Goal: Information Seeking & Learning: Compare options

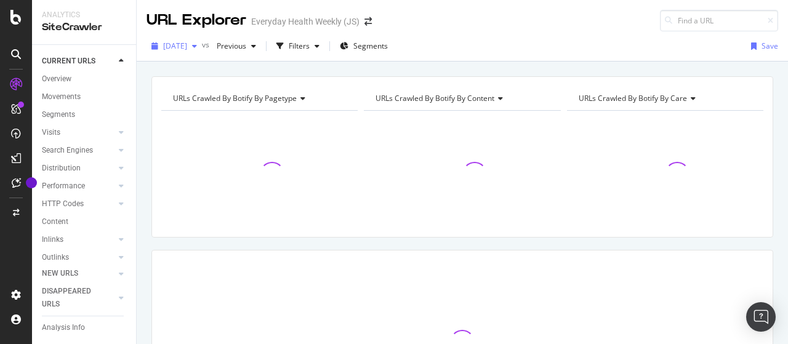
click at [187, 41] on span "2025 Sep. 28th" at bounding box center [175, 46] width 24 height 10
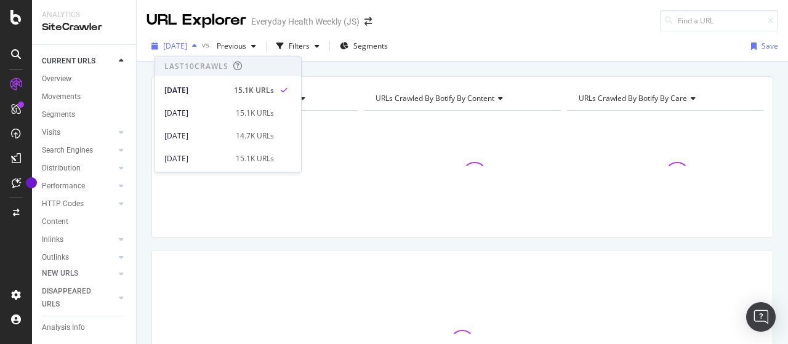
click at [187, 41] on span "2025 Sep. 28th" at bounding box center [175, 46] width 24 height 10
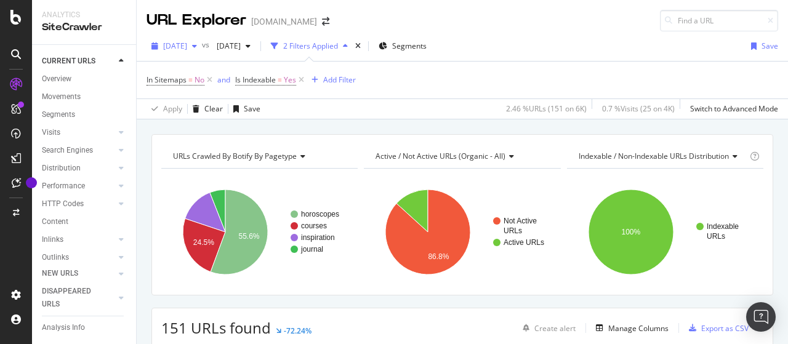
click at [187, 44] on span "[DATE]" at bounding box center [175, 46] width 24 height 10
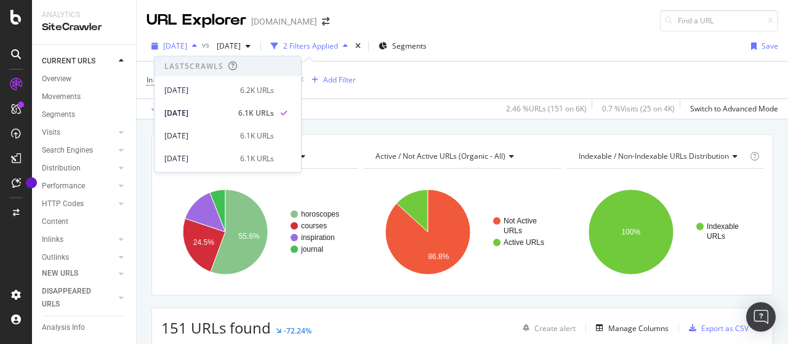
click at [187, 44] on span "2025 Sep. 22nd" at bounding box center [175, 46] width 24 height 10
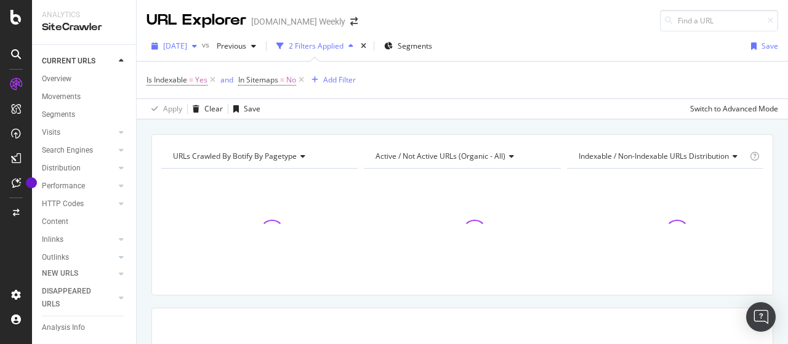
click at [187, 47] on span "[DATE]" at bounding box center [175, 46] width 24 height 10
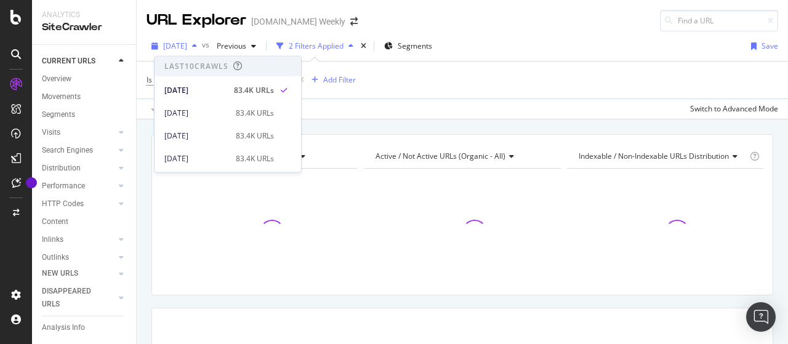
click at [187, 47] on span "[DATE]" at bounding box center [175, 46] width 24 height 10
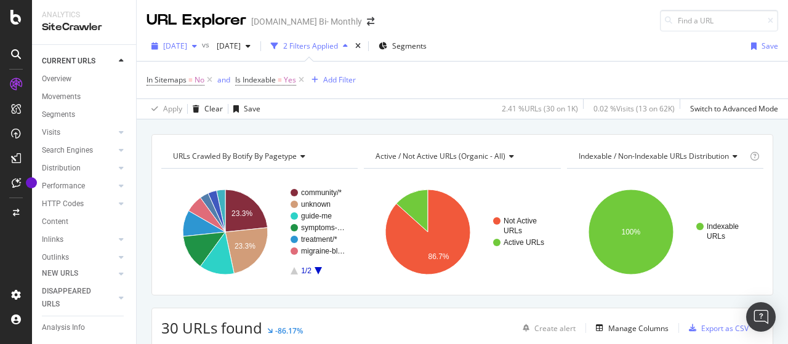
click at [202, 52] on div "2025 Sep. 22nd" at bounding box center [174, 46] width 55 height 18
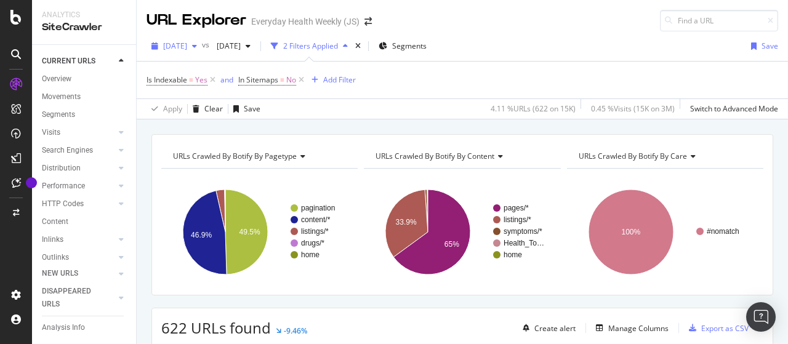
click at [202, 51] on div "[DATE]" at bounding box center [174, 46] width 55 height 18
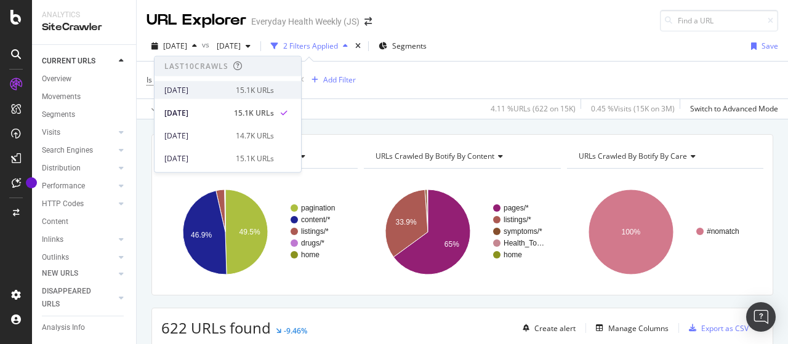
click at [214, 88] on div "[DATE]" at bounding box center [196, 89] width 64 height 11
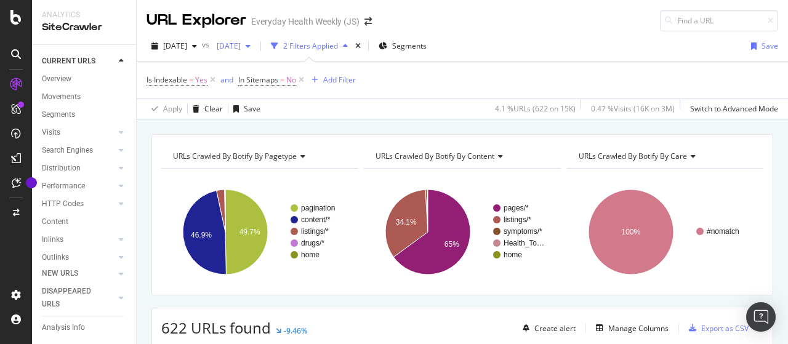
click at [241, 47] on span "[DATE]" at bounding box center [226, 46] width 29 height 10
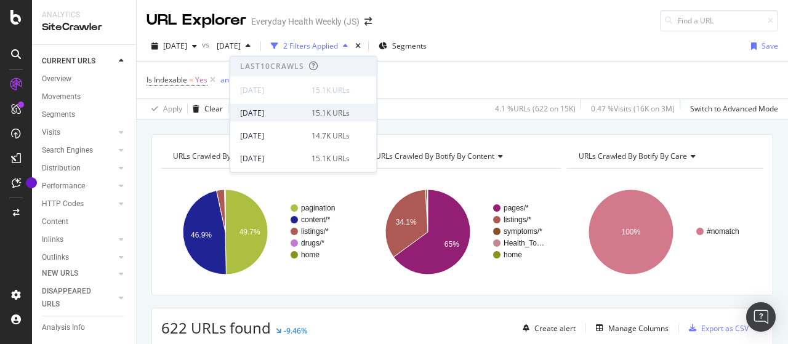
click at [289, 111] on div "2025 Sep. 21st" at bounding box center [272, 112] width 64 height 11
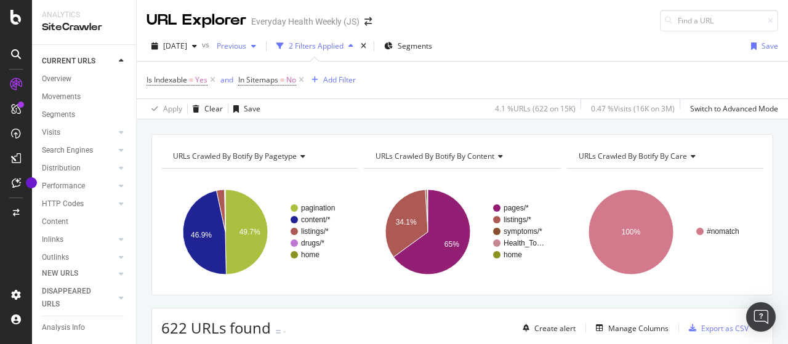
click at [261, 47] on div "button" at bounding box center [253, 45] width 15 height 7
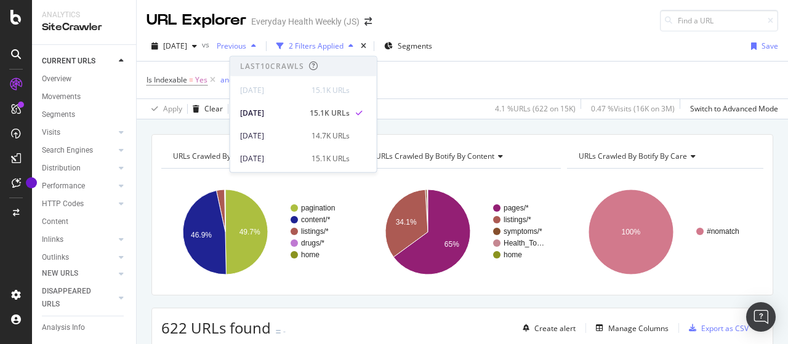
click at [261, 47] on div "button" at bounding box center [253, 45] width 15 height 7
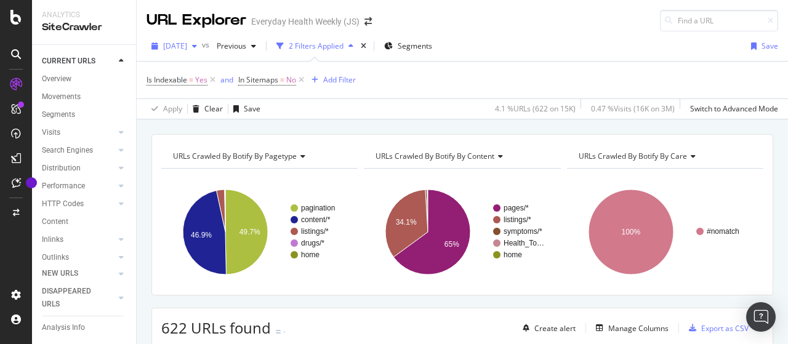
click at [187, 47] on span "[DATE]" at bounding box center [175, 46] width 24 height 10
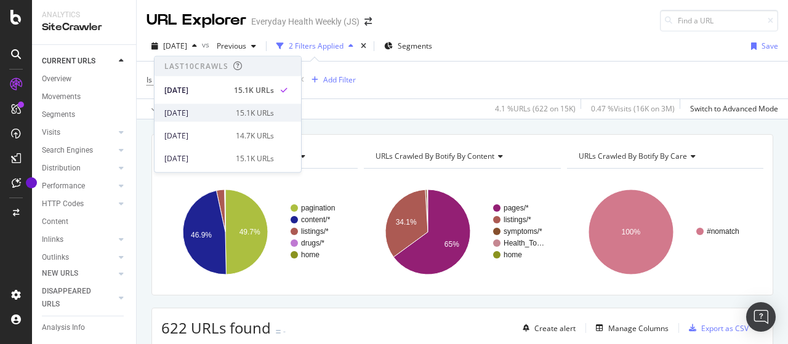
click at [214, 108] on div "2025 Sep. 21st" at bounding box center [196, 112] width 64 height 11
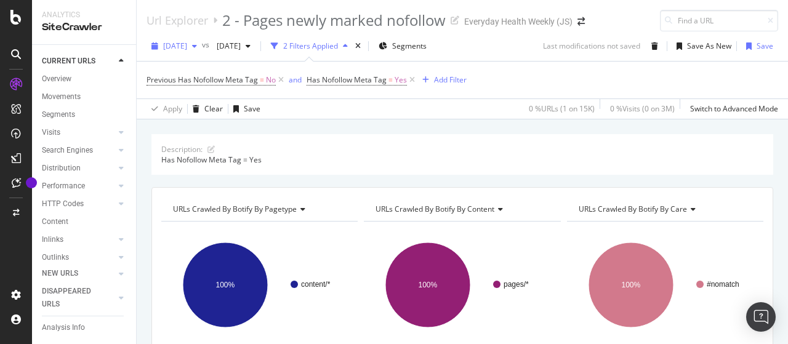
click at [187, 47] on span "[DATE]" at bounding box center [175, 46] width 24 height 10
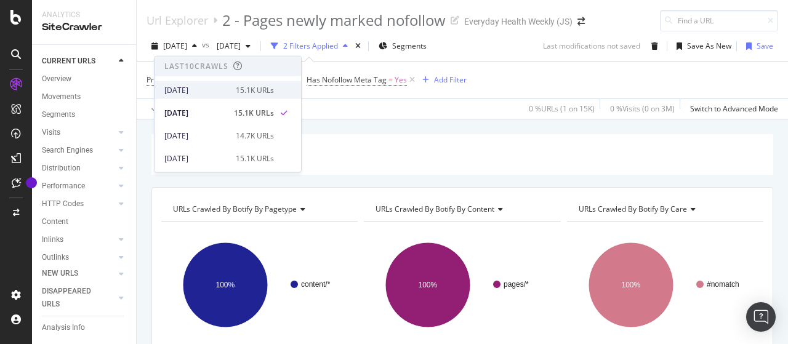
click at [214, 86] on div "[DATE]" at bounding box center [196, 89] width 64 height 11
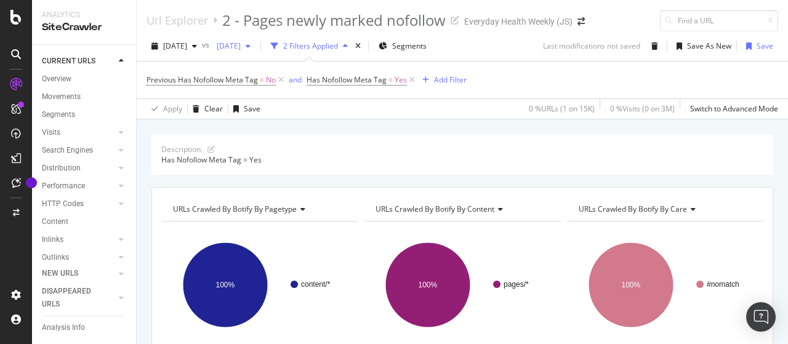
click at [241, 48] on span "[DATE]" at bounding box center [226, 46] width 29 height 10
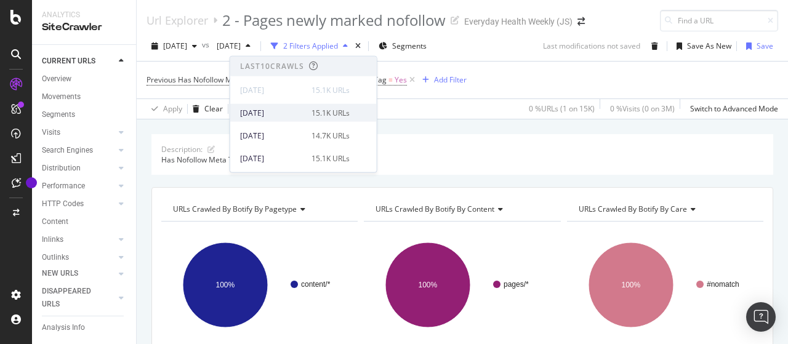
click at [293, 113] on div "[DATE]" at bounding box center [272, 112] width 64 height 11
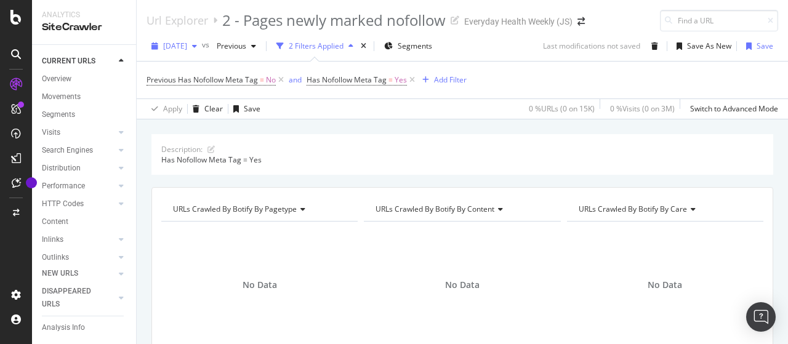
click at [187, 44] on span "[DATE]" at bounding box center [175, 46] width 24 height 10
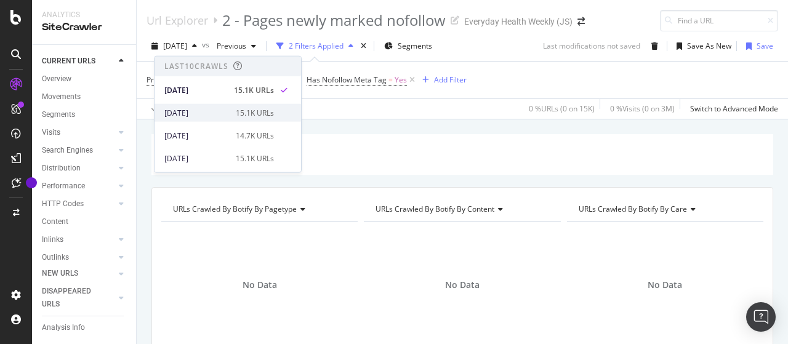
click at [211, 115] on div "[DATE]" at bounding box center [196, 112] width 64 height 11
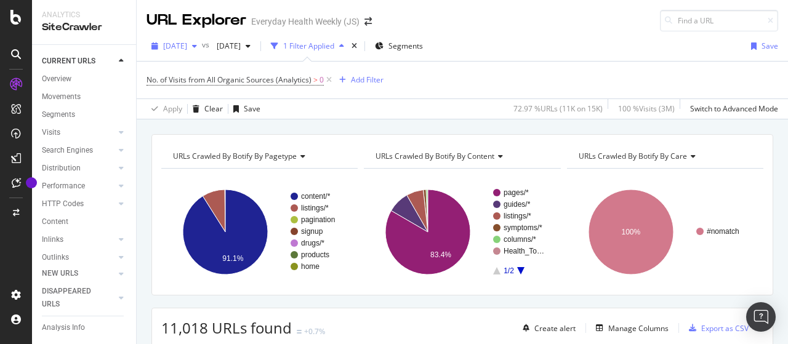
click at [187, 43] on span "[DATE]" at bounding box center [175, 46] width 24 height 10
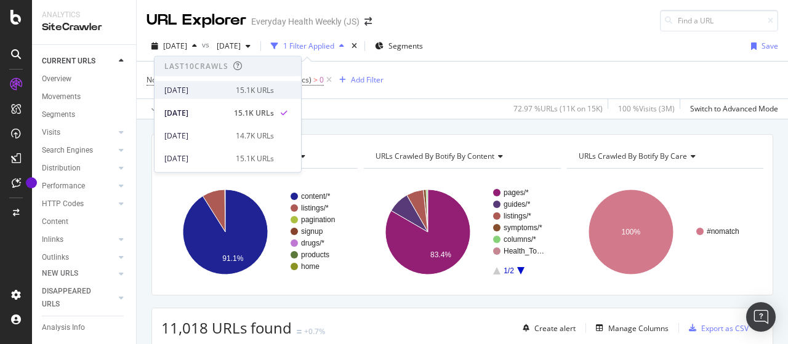
click at [223, 89] on div "[DATE]" at bounding box center [196, 89] width 64 height 11
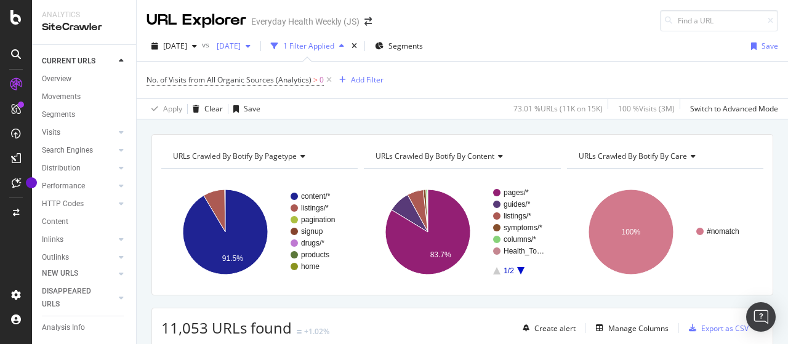
click at [241, 48] on span "[DATE]" at bounding box center [226, 46] width 29 height 10
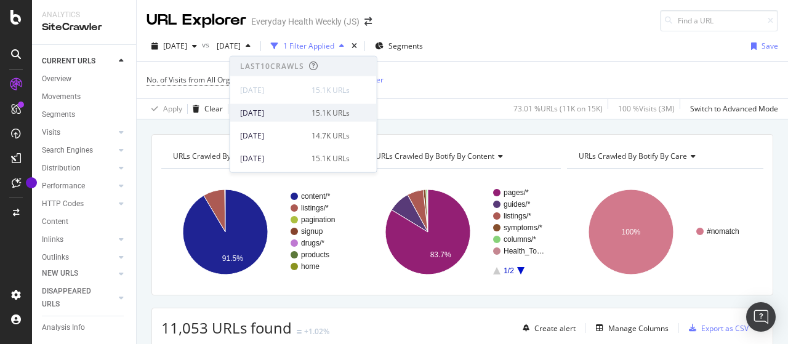
click at [298, 111] on div "[DATE]" at bounding box center [272, 112] width 64 height 11
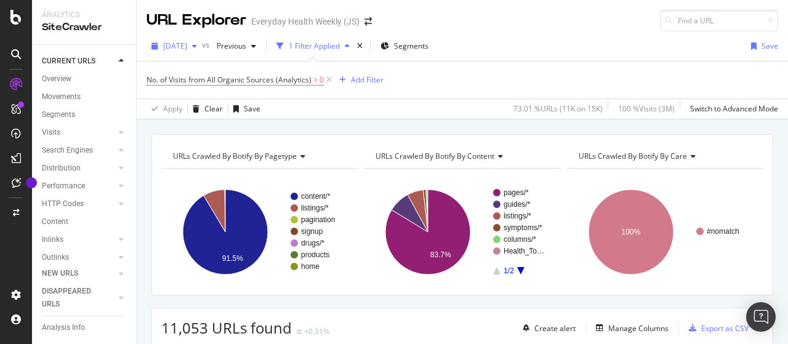
click at [187, 44] on span "[DATE]" at bounding box center [175, 46] width 24 height 10
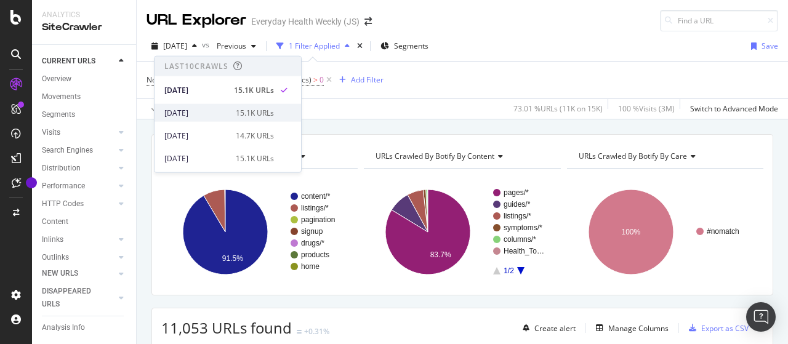
click at [196, 113] on div "[DATE]" at bounding box center [196, 112] width 64 height 11
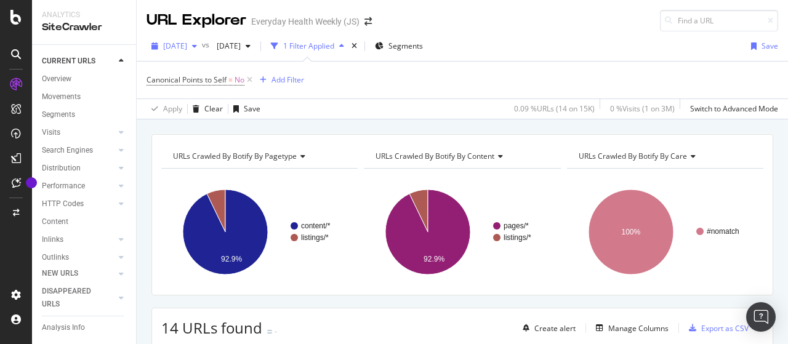
click at [187, 47] on span "[DATE]" at bounding box center [175, 46] width 24 height 10
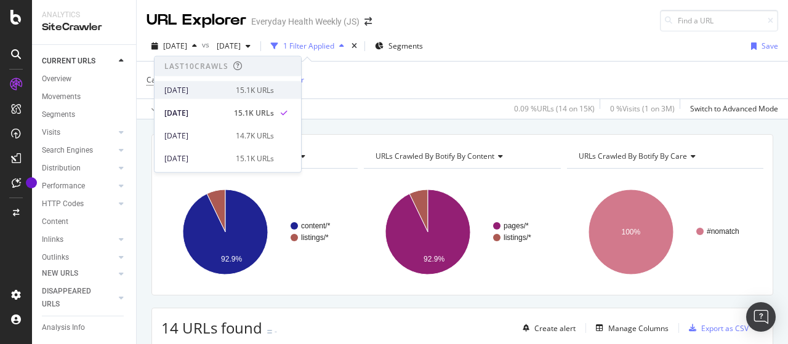
click at [211, 85] on div "[DATE]" at bounding box center [196, 89] width 64 height 11
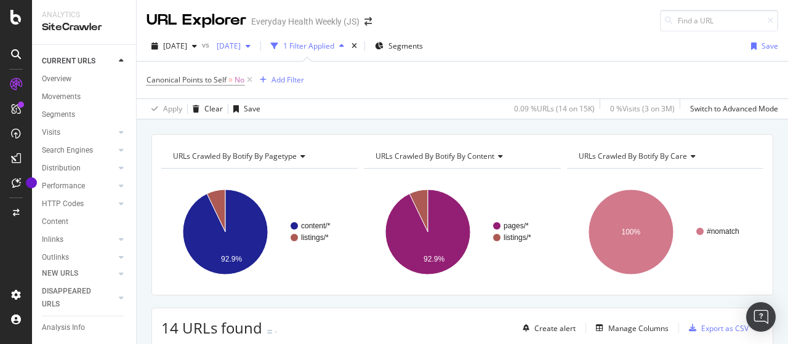
click at [241, 47] on span "[DATE]" at bounding box center [226, 46] width 29 height 10
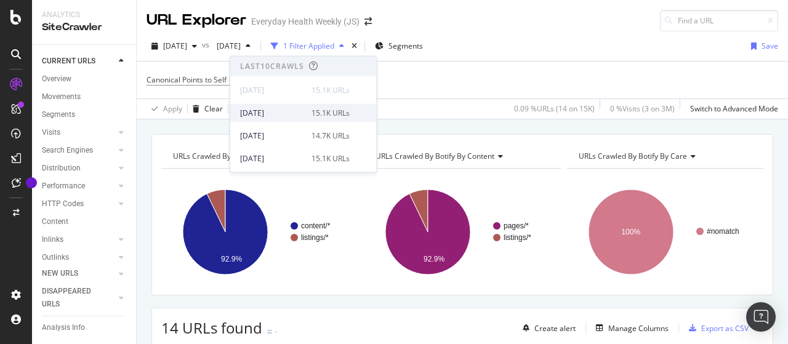
click at [304, 112] on div "2025 Sep. 21st 15.1K URLs" at bounding box center [295, 112] width 110 height 11
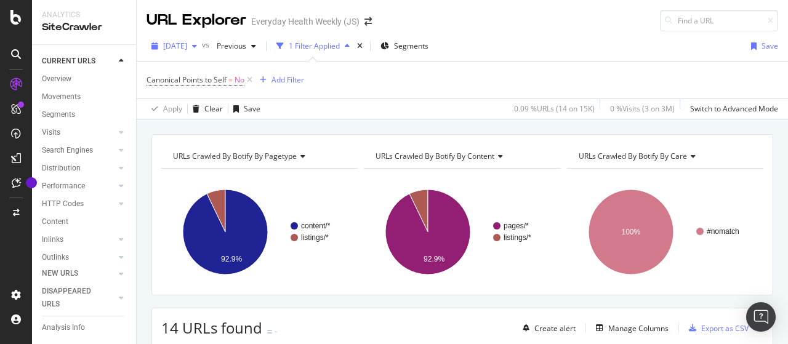
click at [187, 45] on span "[DATE]" at bounding box center [175, 46] width 24 height 10
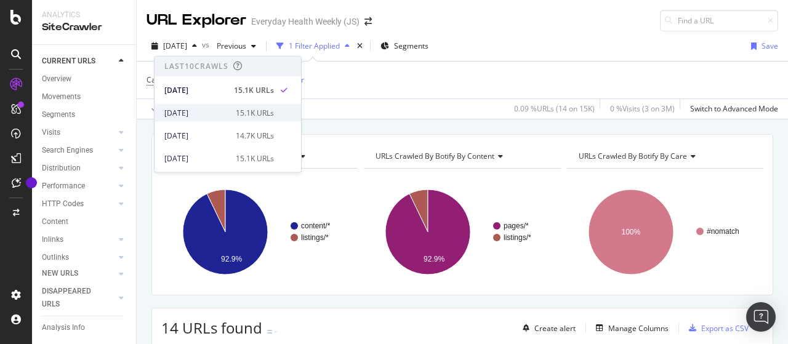
click at [207, 111] on div "[DATE]" at bounding box center [196, 112] width 64 height 11
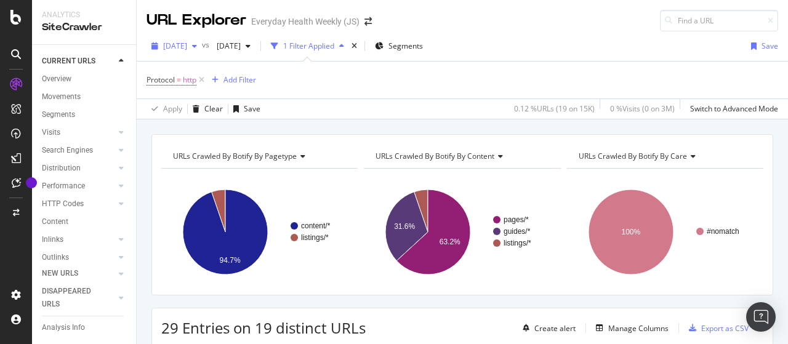
click at [187, 47] on span "[DATE]" at bounding box center [175, 46] width 24 height 10
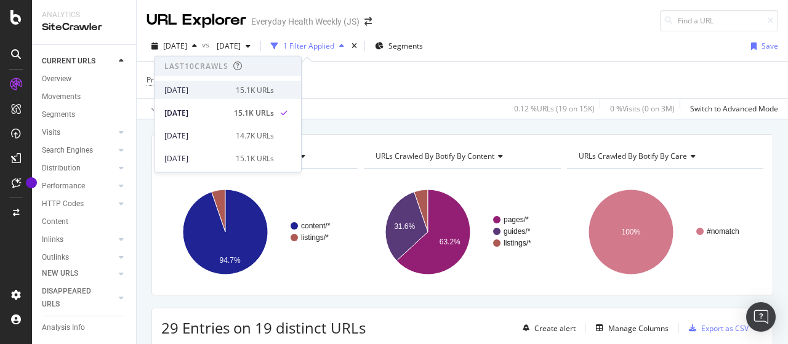
click at [219, 92] on div "[DATE]" at bounding box center [196, 89] width 64 height 11
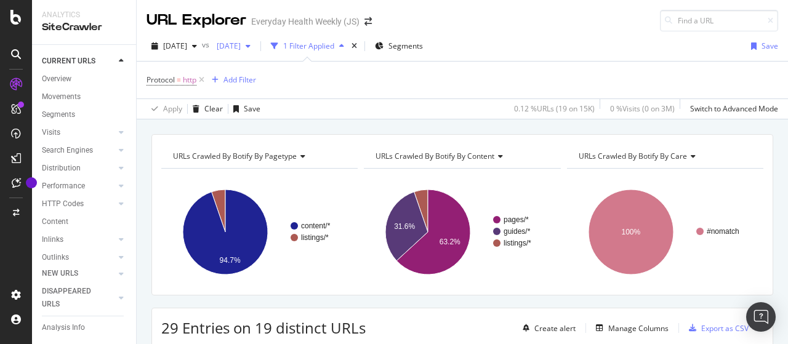
click at [241, 42] on span "[DATE]" at bounding box center [226, 46] width 29 height 10
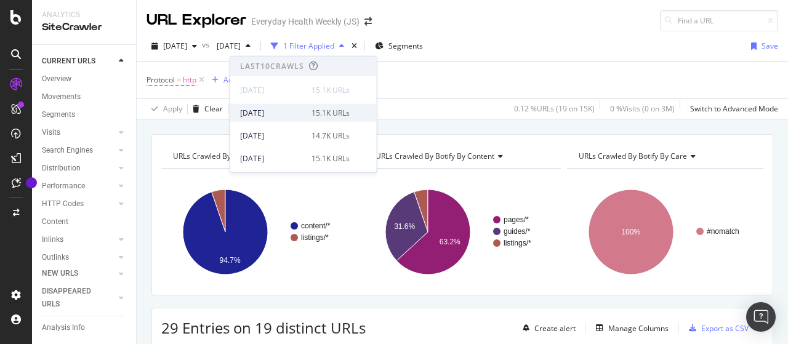
click at [294, 113] on div "[DATE]" at bounding box center [272, 112] width 64 height 11
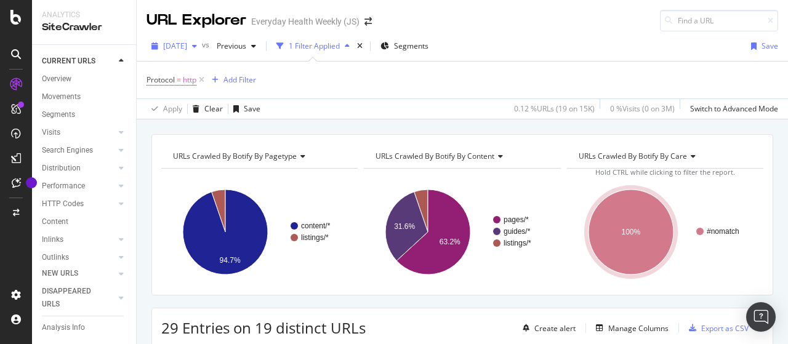
click at [187, 45] on span "[DATE]" at bounding box center [175, 46] width 24 height 10
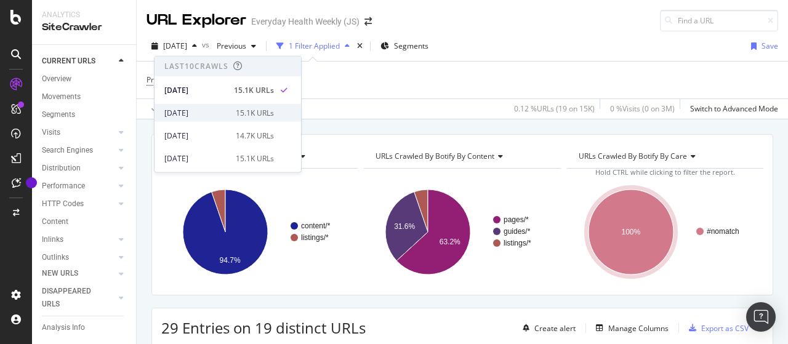
click at [204, 111] on div "[DATE]" at bounding box center [196, 112] width 64 height 11
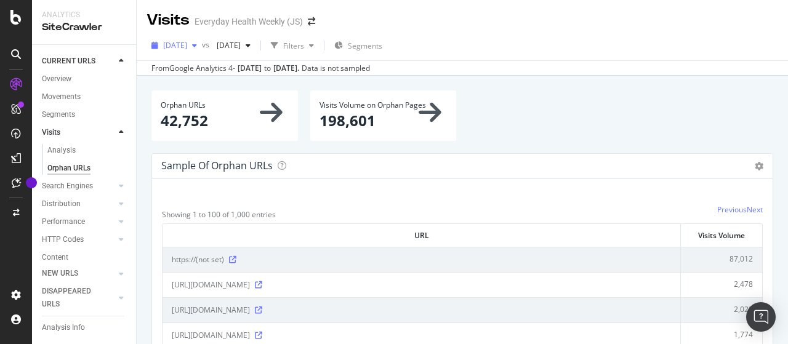
click at [187, 44] on span "[DATE]" at bounding box center [175, 45] width 24 height 10
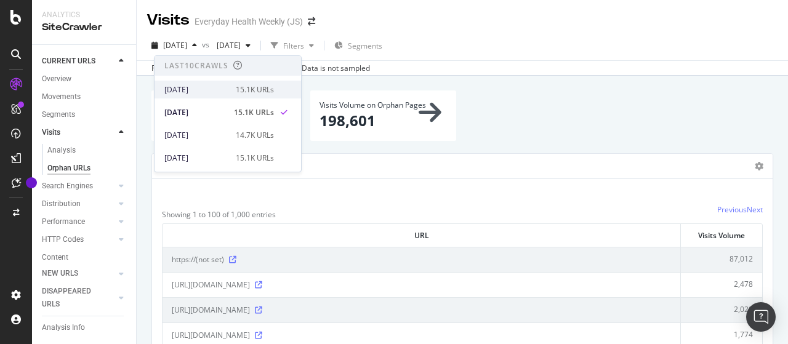
click at [206, 84] on div "[DATE]" at bounding box center [196, 89] width 64 height 11
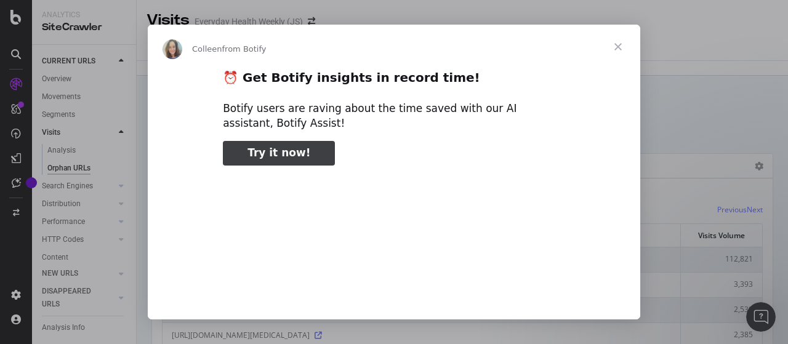
click at [617, 45] on span "Close" at bounding box center [618, 47] width 44 height 44
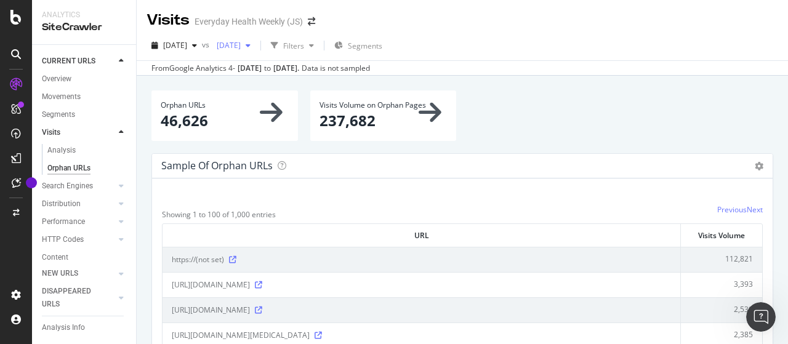
click at [241, 49] on span "[DATE]" at bounding box center [226, 45] width 29 height 10
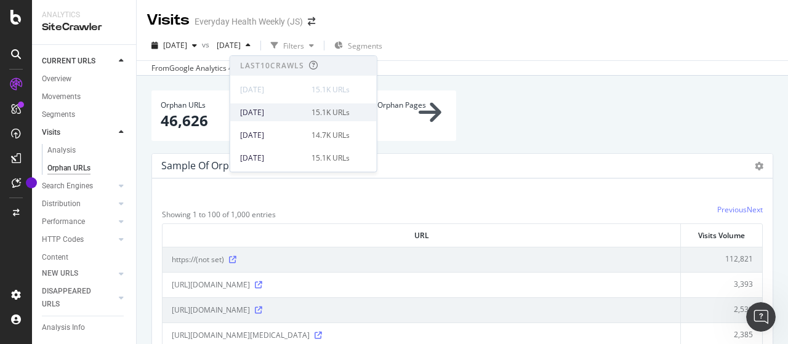
click at [290, 113] on div "[DATE]" at bounding box center [272, 112] width 64 height 11
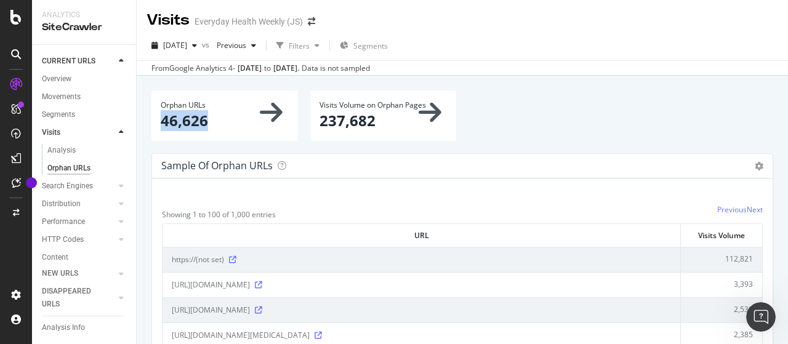
drag, startPoint x: 161, startPoint y: 123, endPoint x: 208, endPoint y: 122, distance: 47.4
click at [208, 122] on p "46,626" at bounding box center [225, 120] width 128 height 21
copy p "46,626"
click at [187, 45] on span "[DATE]" at bounding box center [175, 45] width 24 height 10
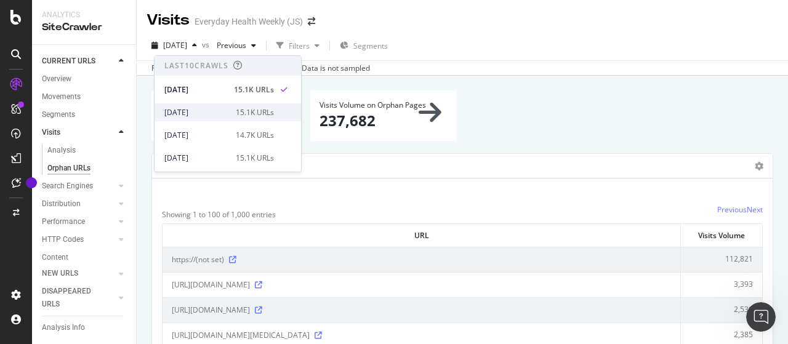
click at [220, 112] on div "2025 Sep. 21st" at bounding box center [196, 112] width 64 height 11
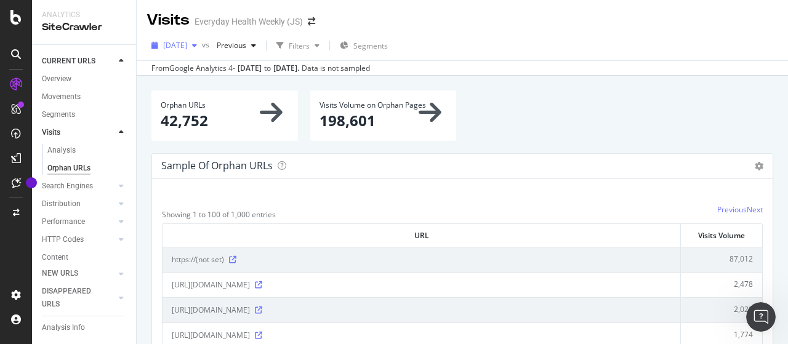
click at [187, 42] on span "2025 Sep. 21st" at bounding box center [175, 45] width 24 height 10
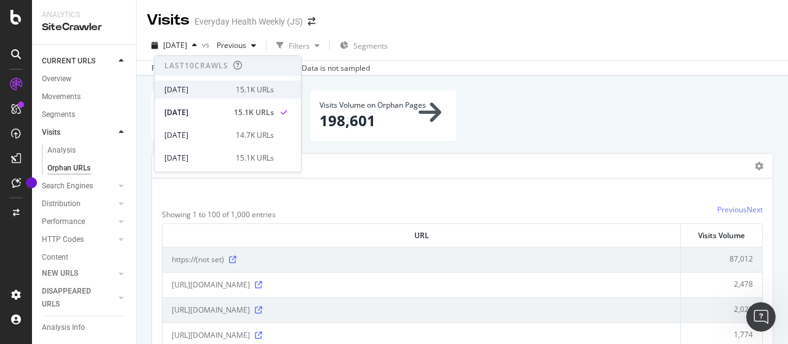
click at [213, 91] on div "[DATE]" at bounding box center [196, 89] width 64 height 11
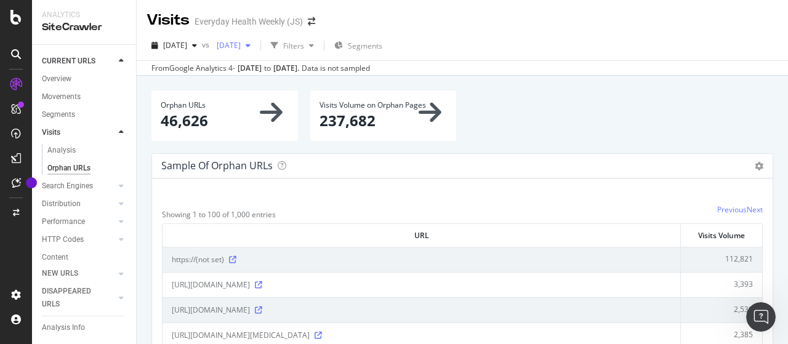
click at [241, 43] on span "2025 Sep. 17th" at bounding box center [226, 45] width 29 height 10
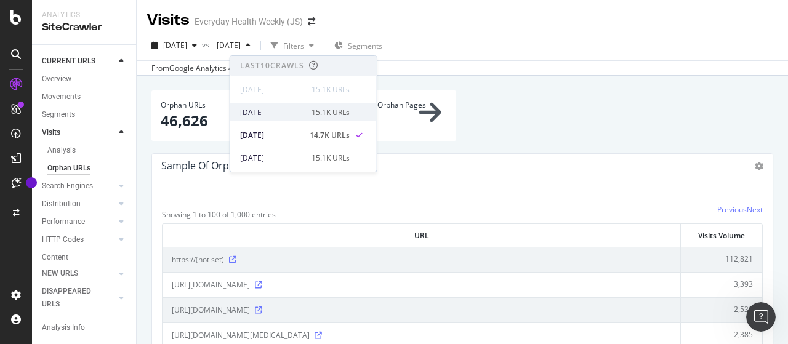
click at [273, 110] on div "2025 Sep. 21st" at bounding box center [272, 112] width 64 height 11
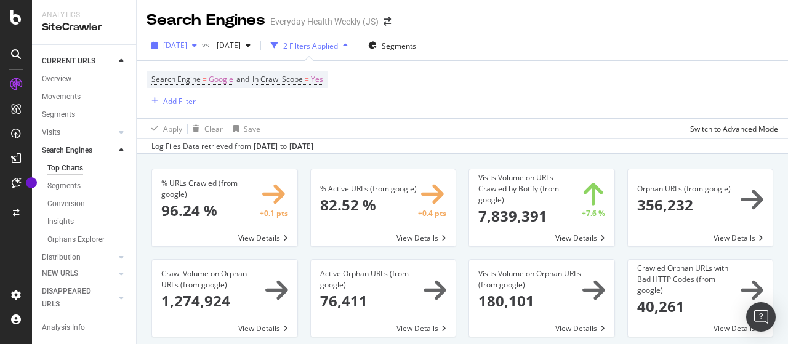
click at [187, 45] on span "[DATE]" at bounding box center [175, 45] width 24 height 10
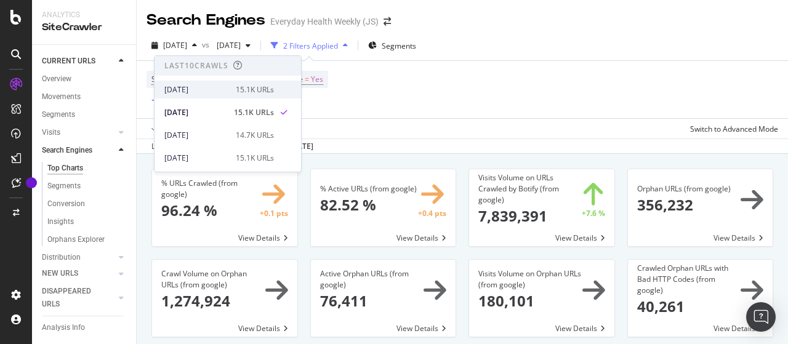
click at [210, 88] on div "[DATE]" at bounding box center [196, 89] width 64 height 11
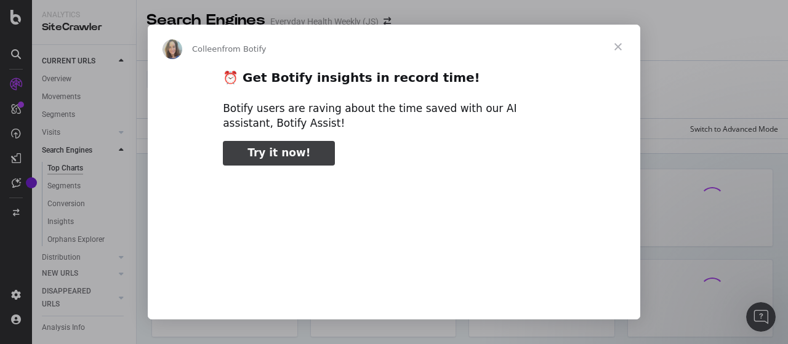
type input "52710"
click at [620, 47] on span "Close" at bounding box center [618, 47] width 44 height 44
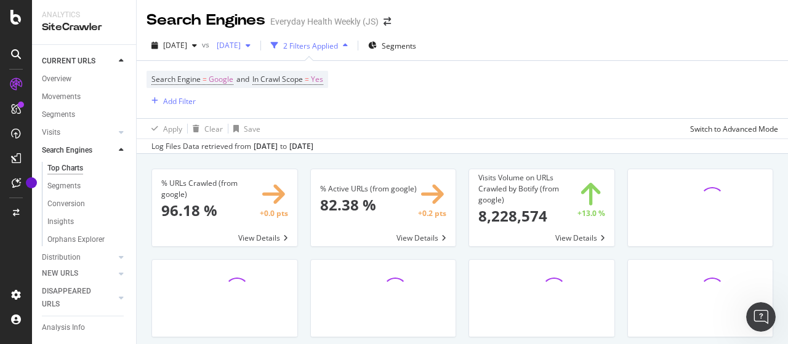
click at [241, 44] on span "[DATE]" at bounding box center [226, 45] width 29 height 10
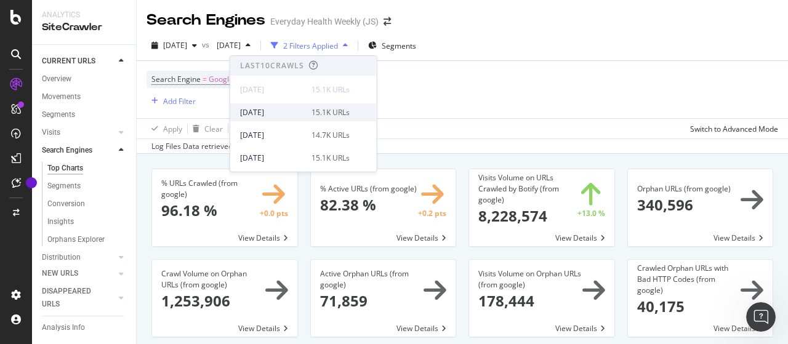
click at [281, 110] on div "[DATE]" at bounding box center [272, 112] width 64 height 11
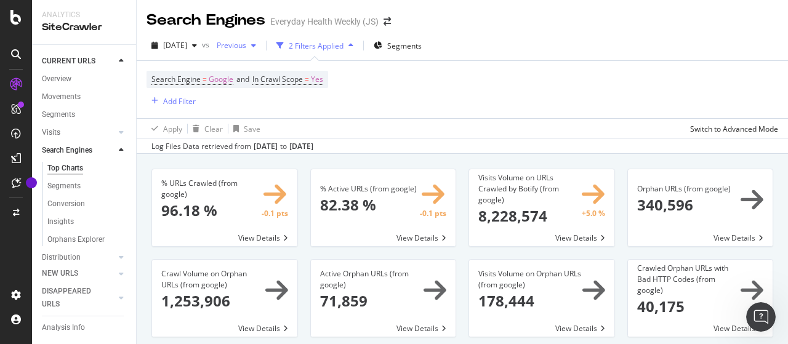
click at [246, 46] on span "Previous" at bounding box center [229, 45] width 34 height 10
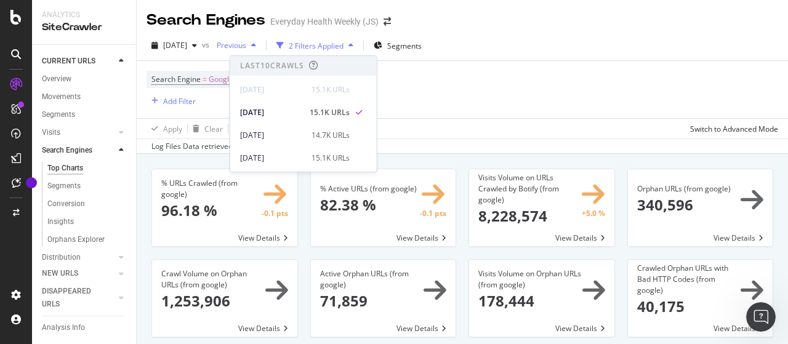
click at [246, 46] on span "Previous" at bounding box center [229, 45] width 34 height 10
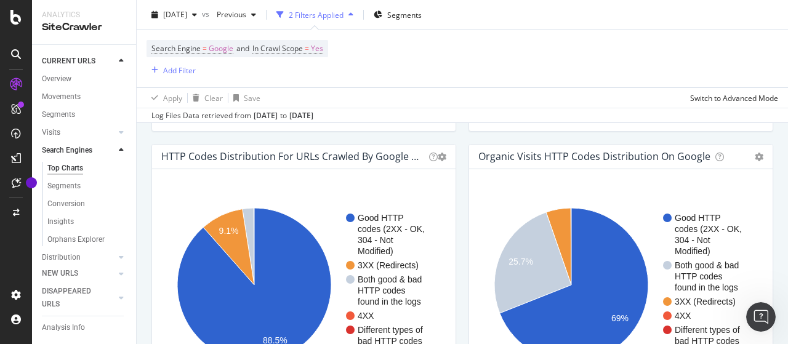
scroll to position [1047, 0]
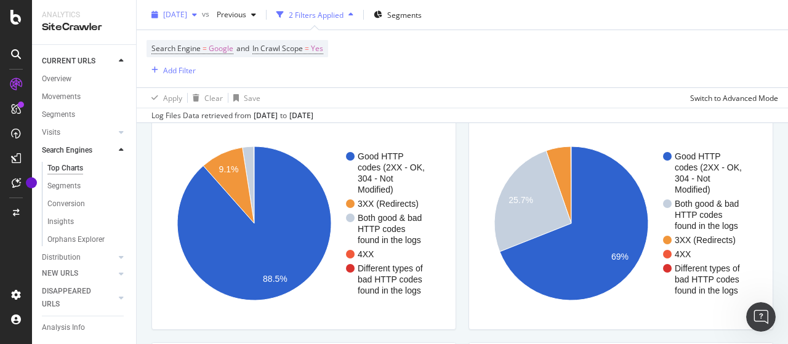
click at [186, 11] on span "[DATE]" at bounding box center [175, 14] width 24 height 10
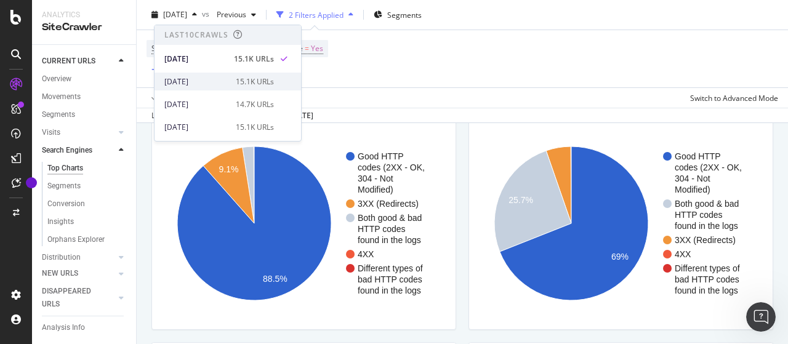
click at [209, 81] on div "[DATE]" at bounding box center [196, 81] width 64 height 11
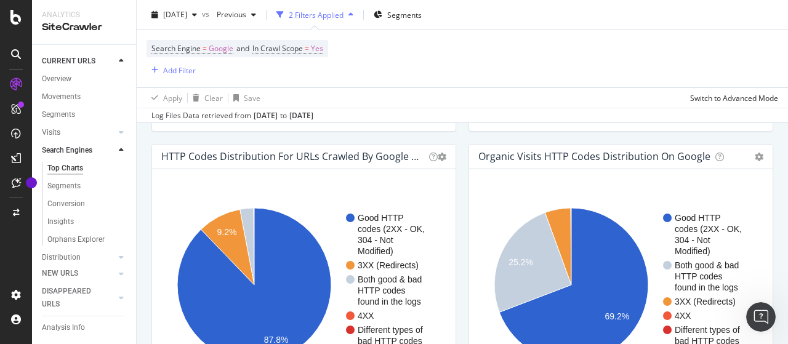
scroll to position [1047, 0]
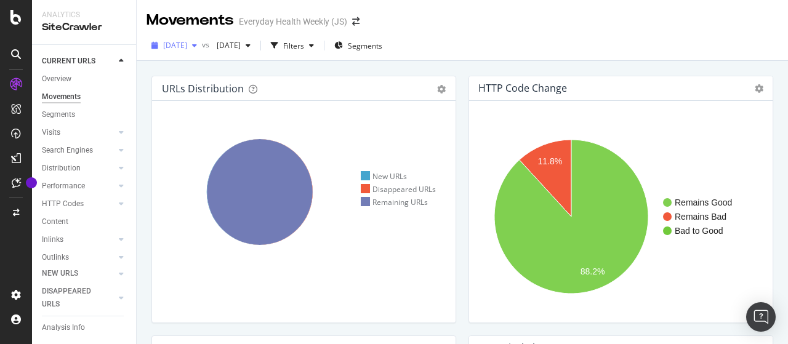
click at [187, 45] on span "[DATE]" at bounding box center [175, 45] width 24 height 10
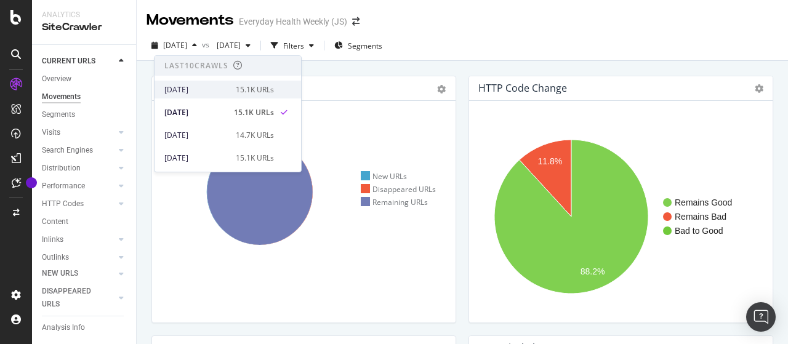
click at [199, 89] on div "[DATE]" at bounding box center [196, 89] width 64 height 11
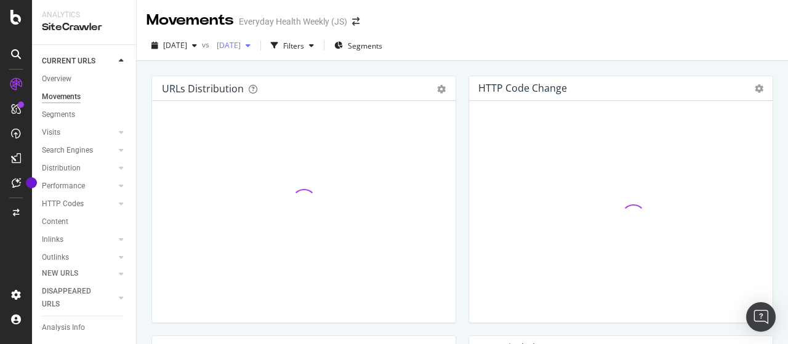
click at [241, 41] on span "[DATE]" at bounding box center [226, 45] width 29 height 10
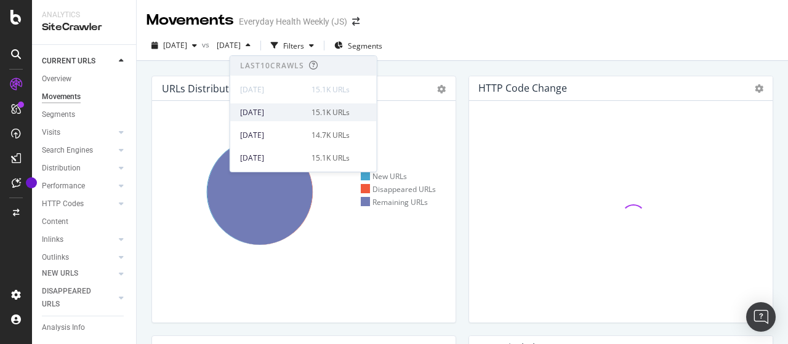
click at [288, 113] on div "2025 Sep. 21st" at bounding box center [272, 112] width 64 height 11
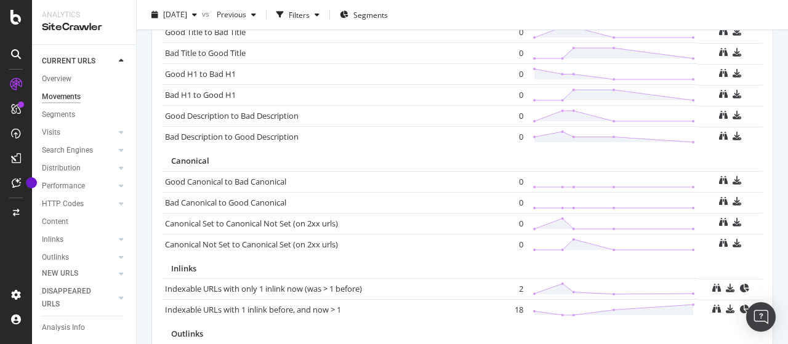
scroll to position [927, 0]
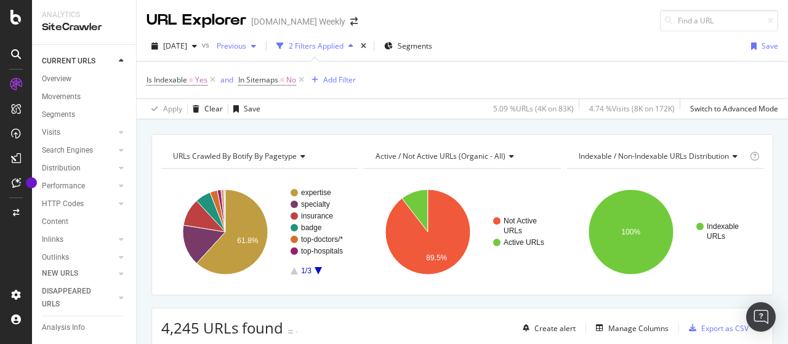
click at [246, 45] on span "Previous" at bounding box center [229, 46] width 34 height 10
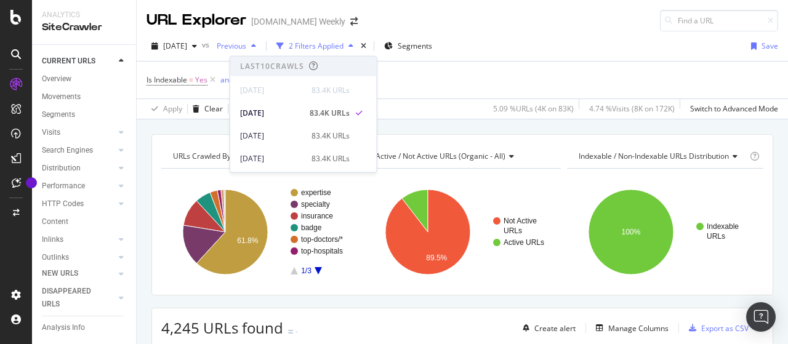
click at [246, 45] on span "Previous" at bounding box center [229, 46] width 34 height 10
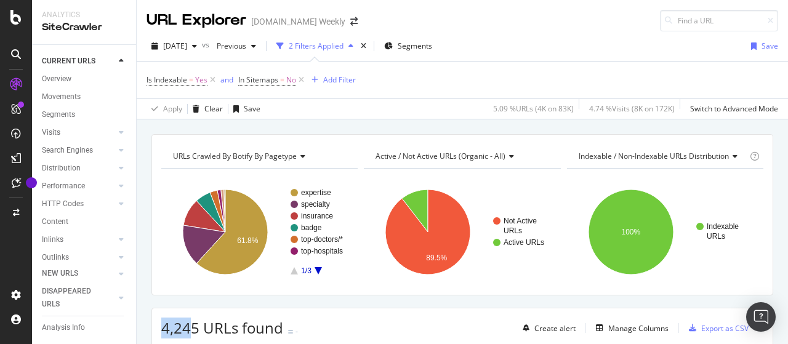
click at [193, 324] on span "4,245 URLs found" at bounding box center [222, 328] width 122 height 20
click at [178, 325] on span "4,245 URLs found" at bounding box center [222, 328] width 122 height 20
drag, startPoint x: 161, startPoint y: 325, endPoint x: 197, endPoint y: 330, distance: 36.8
click at [197, 330] on span "4,245 URLs found" at bounding box center [222, 328] width 122 height 20
copy span "4,245"
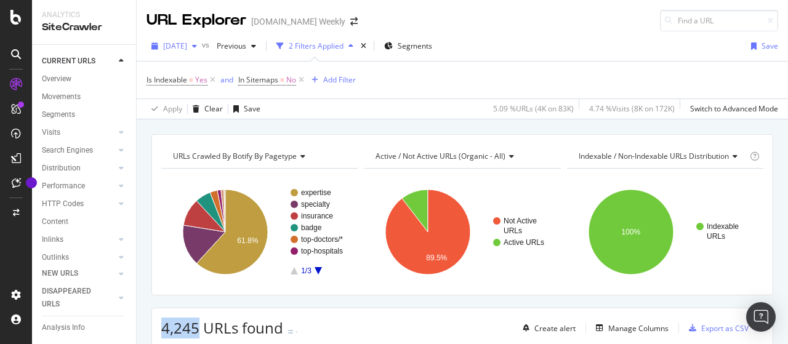
click at [186, 47] on span "[DATE]" at bounding box center [175, 46] width 24 height 10
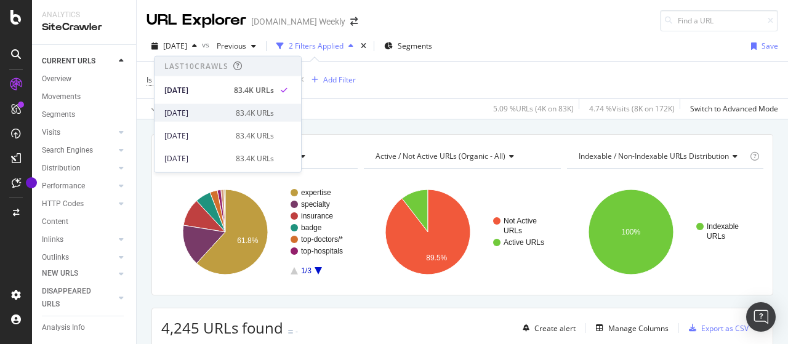
click at [203, 113] on div "[DATE]" at bounding box center [196, 112] width 64 height 11
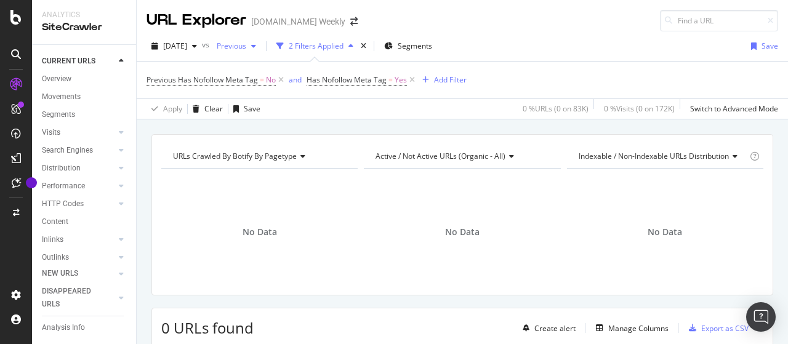
click at [248, 40] on div "Previous" at bounding box center [236, 46] width 49 height 18
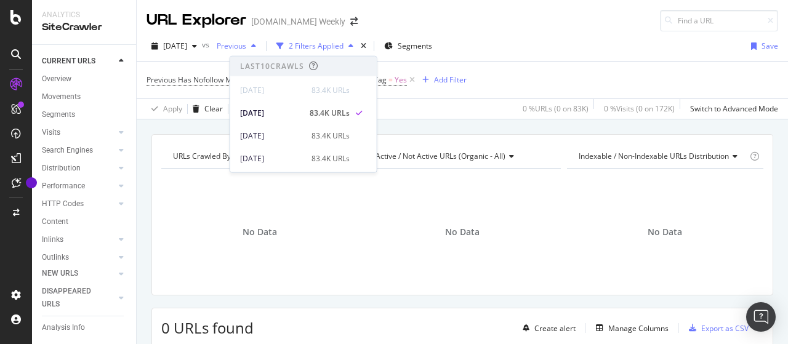
click at [248, 40] on div "Previous" at bounding box center [236, 46] width 49 height 18
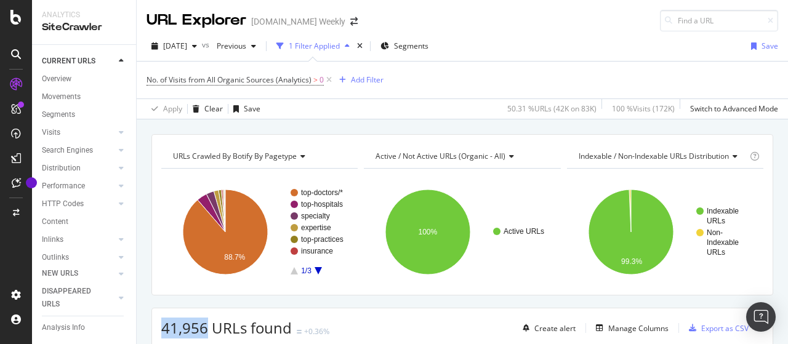
drag, startPoint x: 163, startPoint y: 328, endPoint x: 204, endPoint y: 326, distance: 41.3
click at [204, 326] on span "41,956 URLs found" at bounding box center [226, 328] width 131 height 20
copy span "41,956"
click at [187, 46] on span "[DATE]" at bounding box center [175, 46] width 24 height 10
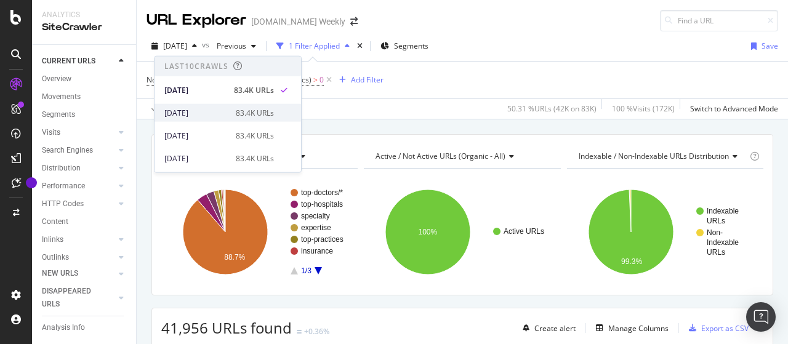
click at [208, 111] on div "[DATE]" at bounding box center [196, 112] width 64 height 11
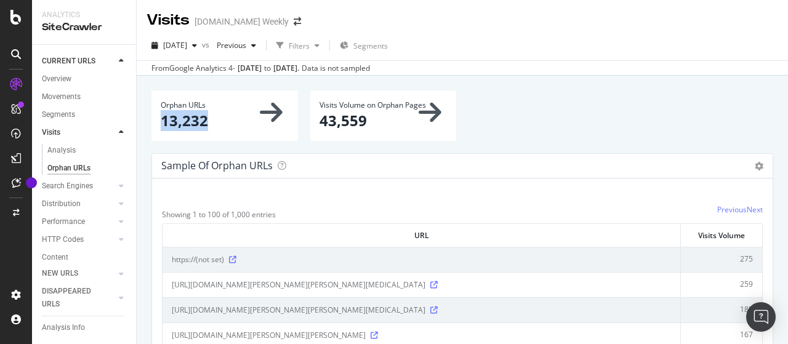
drag, startPoint x: 161, startPoint y: 121, endPoint x: 212, endPoint y: 123, distance: 50.5
click at [212, 123] on p "13,232" at bounding box center [225, 120] width 128 height 21
copy p "13,232"
click at [202, 50] on div "[DATE]" at bounding box center [174, 45] width 55 height 18
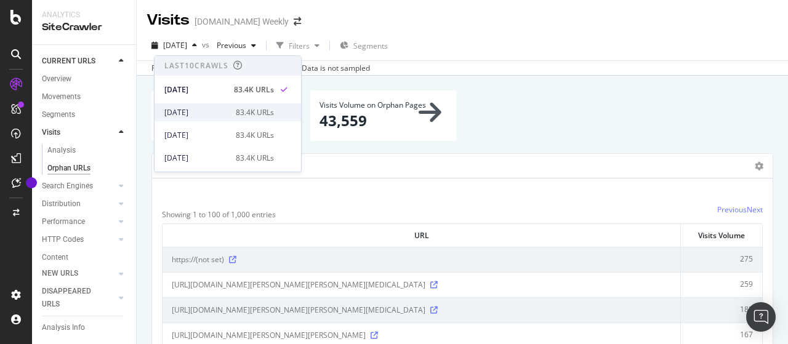
click at [214, 107] on div "[DATE]" at bounding box center [196, 112] width 64 height 11
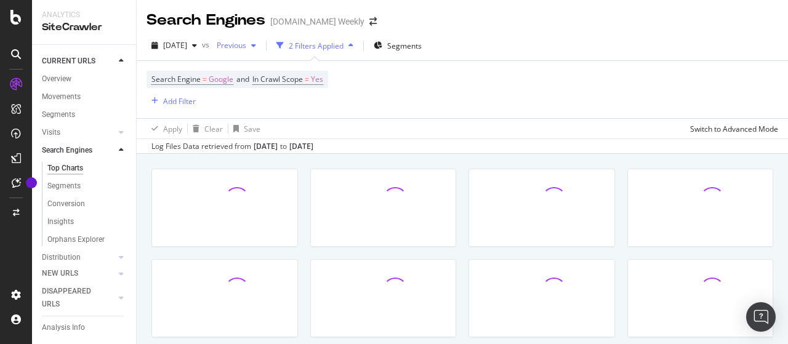
click at [246, 47] on span "Previous" at bounding box center [229, 45] width 34 height 10
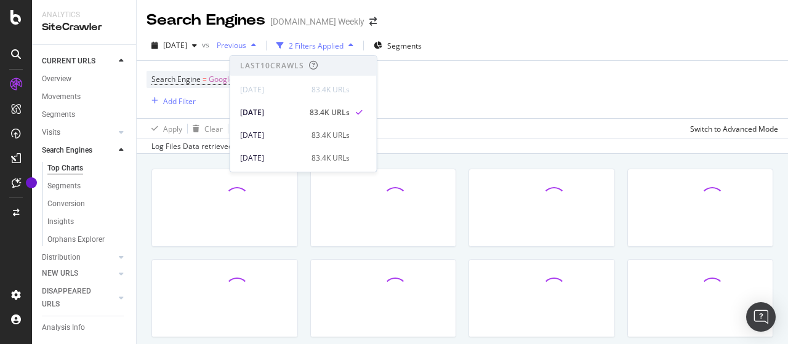
click at [246, 47] on span "Previous" at bounding box center [229, 45] width 34 height 10
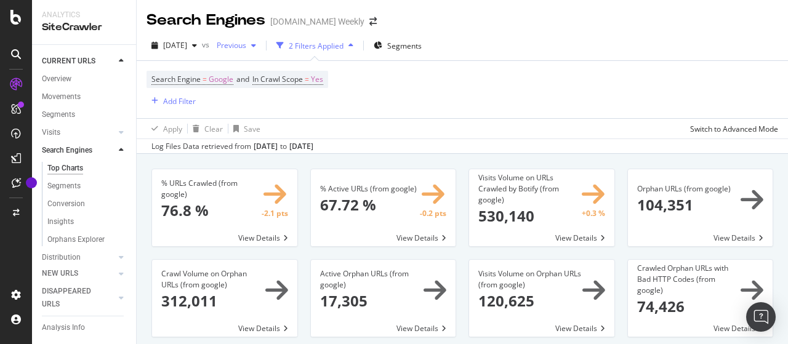
click at [246, 46] on span "Previous" at bounding box center [229, 45] width 34 height 10
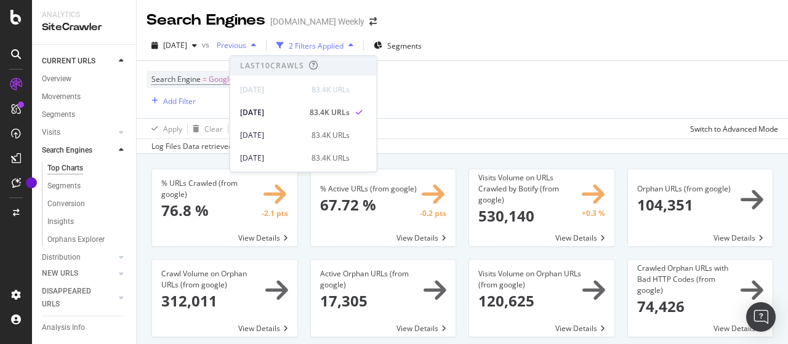
click at [246, 46] on span "Previous" at bounding box center [229, 45] width 34 height 10
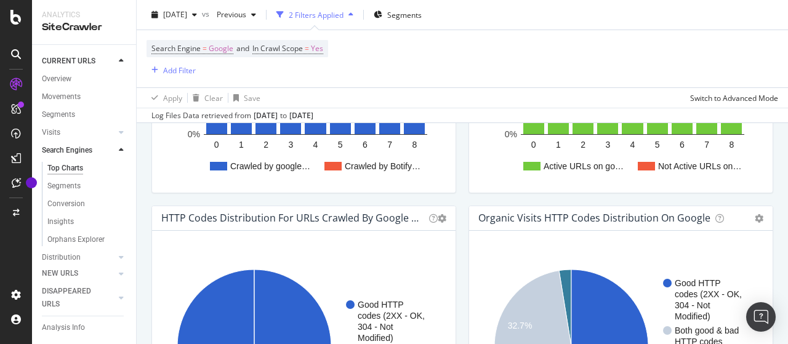
scroll to position [1047, 0]
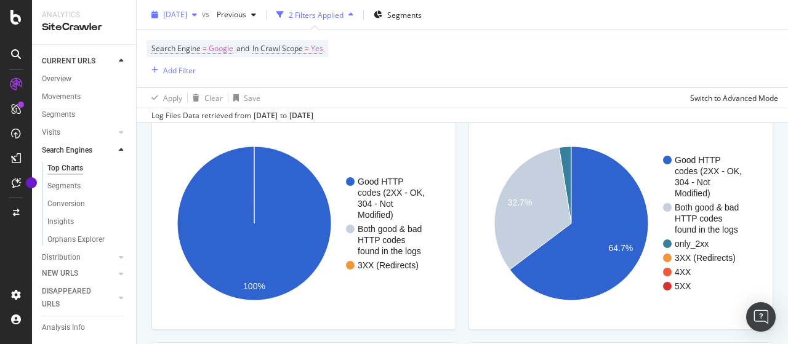
click at [187, 12] on span "[DATE]" at bounding box center [175, 14] width 24 height 10
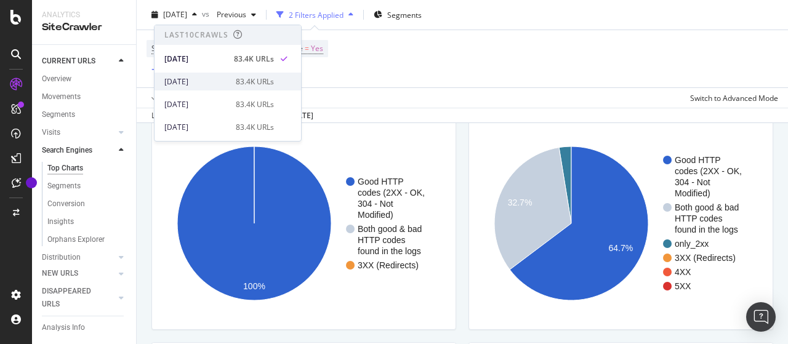
click at [219, 78] on div "[DATE]" at bounding box center [196, 81] width 64 height 11
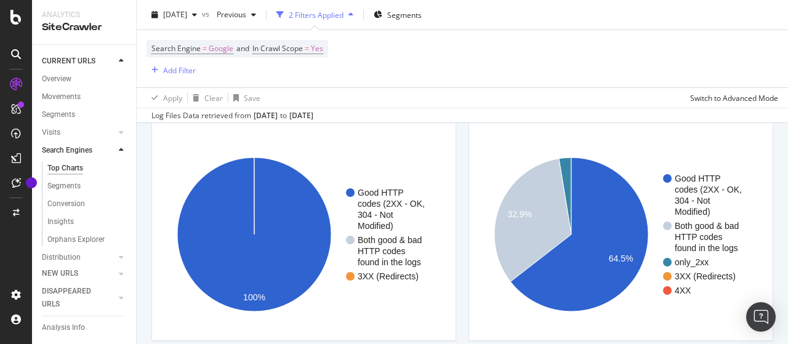
scroll to position [1047, 0]
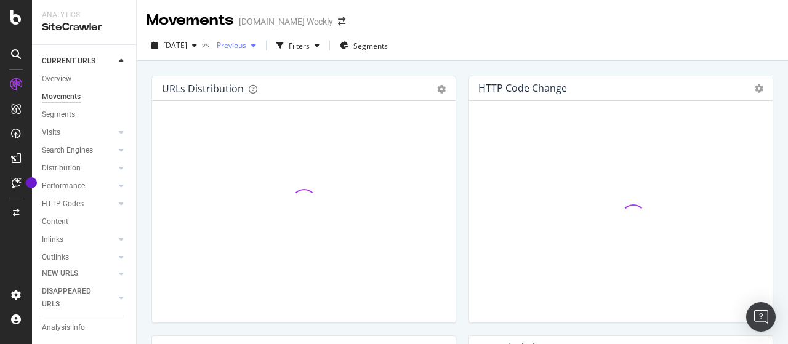
click at [246, 49] on span "Previous" at bounding box center [229, 45] width 34 height 10
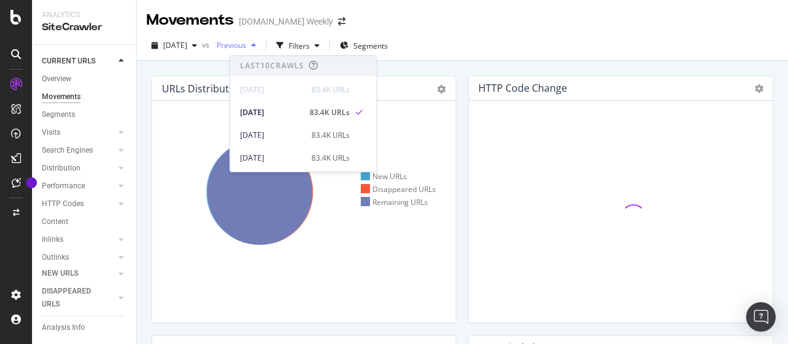
click at [246, 49] on span "Previous" at bounding box center [229, 45] width 34 height 10
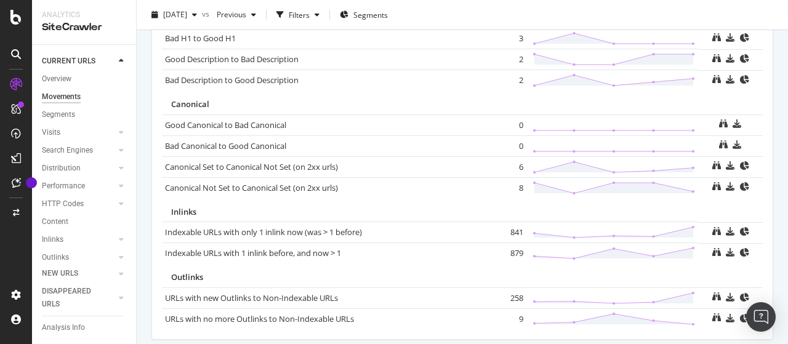
scroll to position [960, 0]
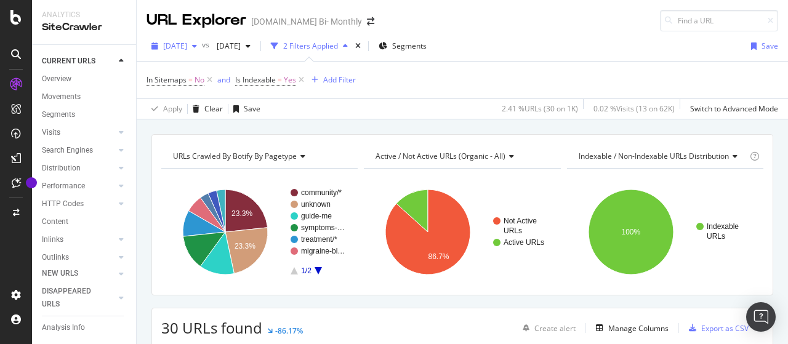
click at [187, 41] on span "[DATE]" at bounding box center [175, 46] width 24 height 10
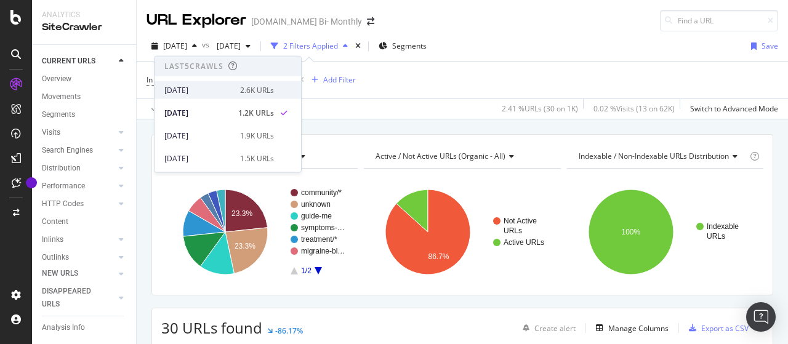
click at [203, 86] on div "[DATE]" at bounding box center [198, 89] width 68 height 11
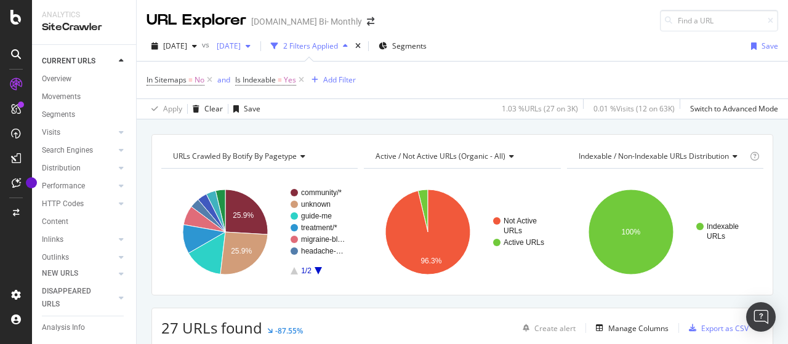
click at [241, 48] on span "[DATE]" at bounding box center [226, 46] width 29 height 10
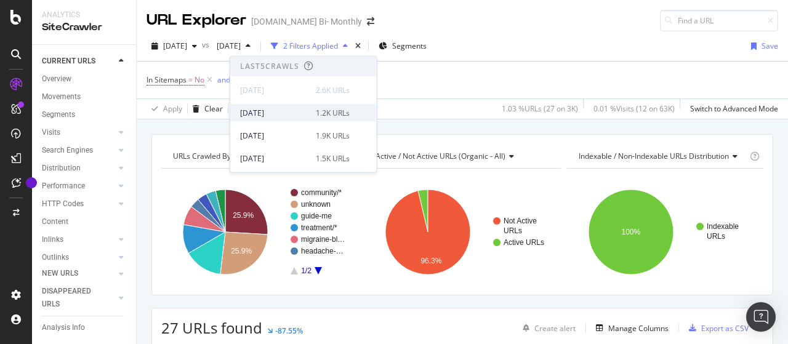
click at [291, 110] on div "[DATE]" at bounding box center [274, 112] width 68 height 11
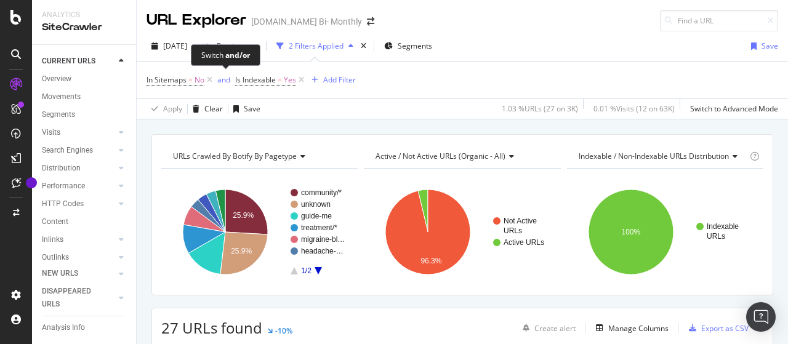
click at [209, 47] on div "Switch and/or" at bounding box center [226, 55] width 70 height 22
click at [184, 49] on span "[DATE]" at bounding box center [175, 46] width 24 height 10
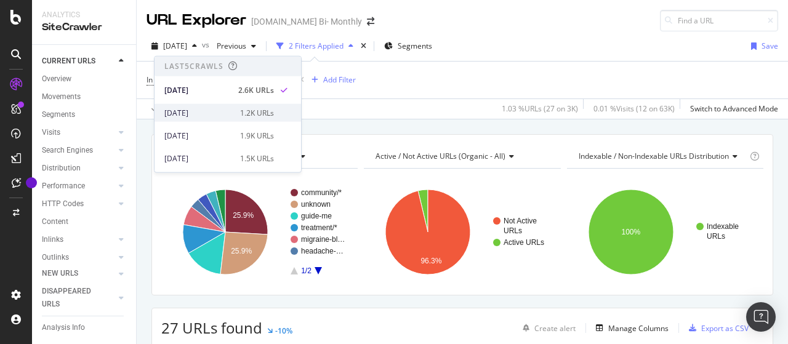
click at [203, 109] on div "[DATE]" at bounding box center [198, 112] width 68 height 11
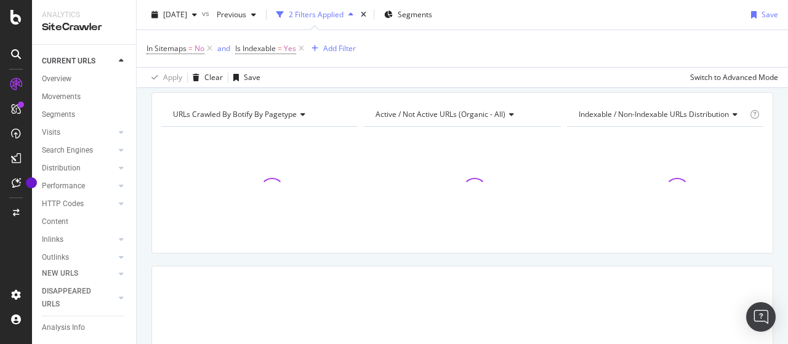
scroll to position [62, 0]
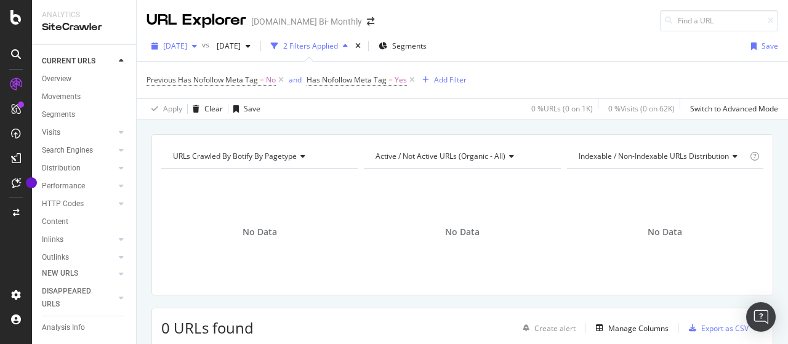
click at [187, 47] on span "[DATE]" at bounding box center [175, 46] width 24 height 10
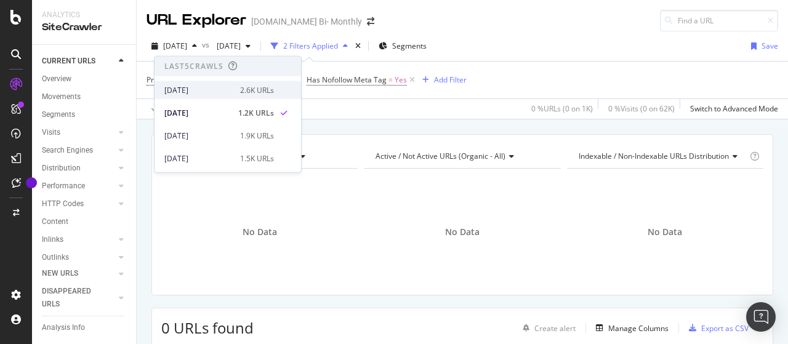
click at [227, 91] on div "[DATE]" at bounding box center [198, 89] width 68 height 11
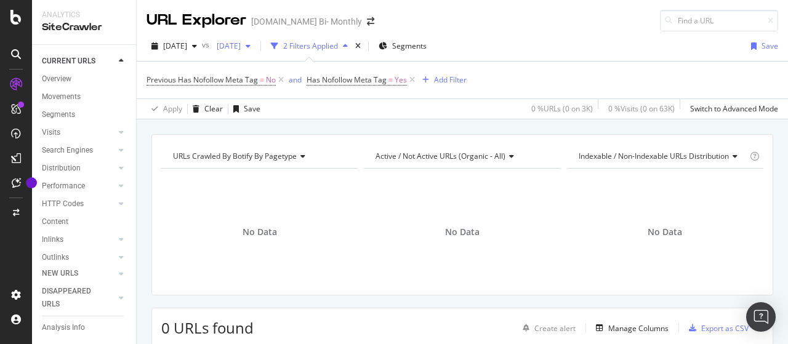
click at [241, 46] on span "[DATE]" at bounding box center [226, 46] width 29 height 10
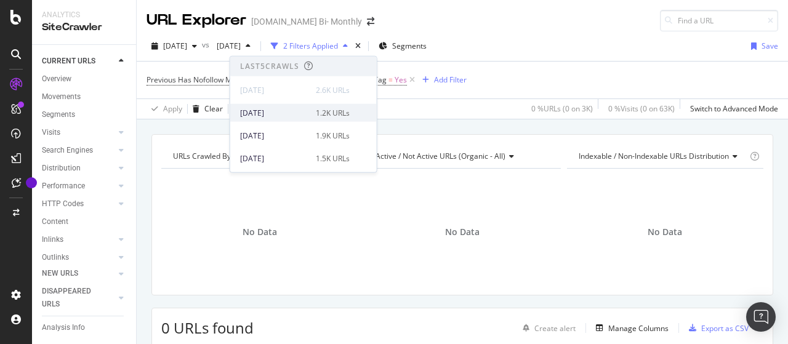
click at [280, 110] on div "[DATE]" at bounding box center [274, 112] width 68 height 11
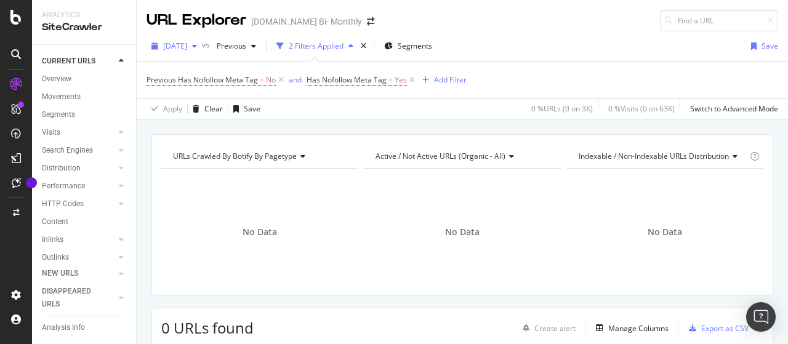
click at [187, 42] on span "[DATE]" at bounding box center [175, 46] width 24 height 10
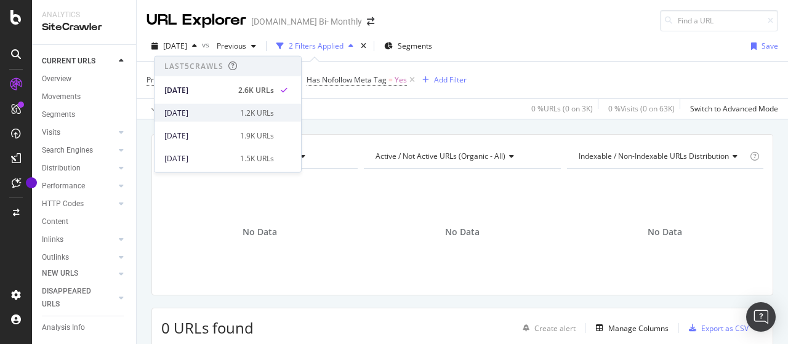
click at [197, 108] on div "[DATE]" at bounding box center [198, 112] width 68 height 11
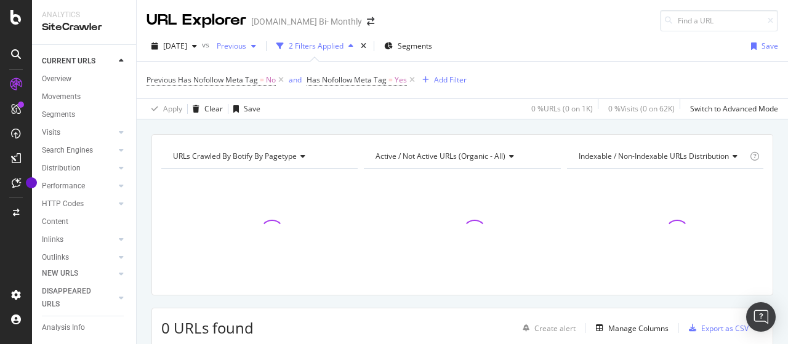
click at [246, 49] on span "Previous" at bounding box center [229, 46] width 34 height 10
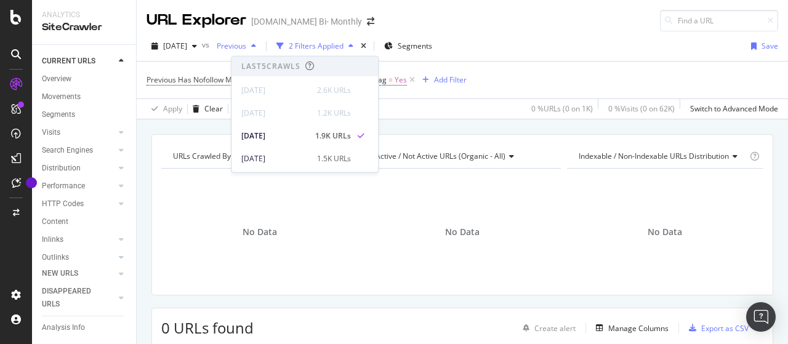
click at [246, 49] on span "Previous" at bounding box center [229, 46] width 34 height 10
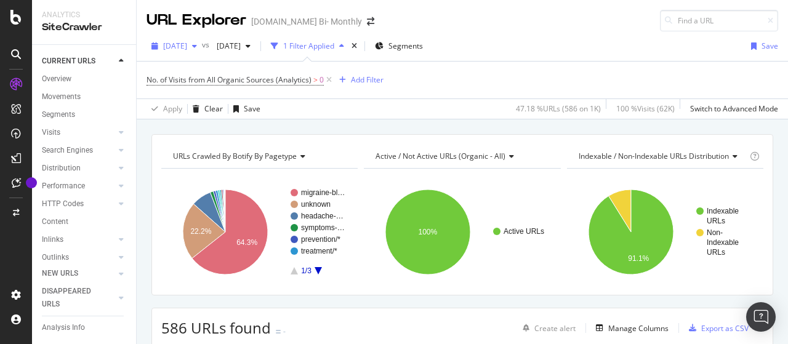
click at [187, 47] on span "[DATE]" at bounding box center [175, 46] width 24 height 10
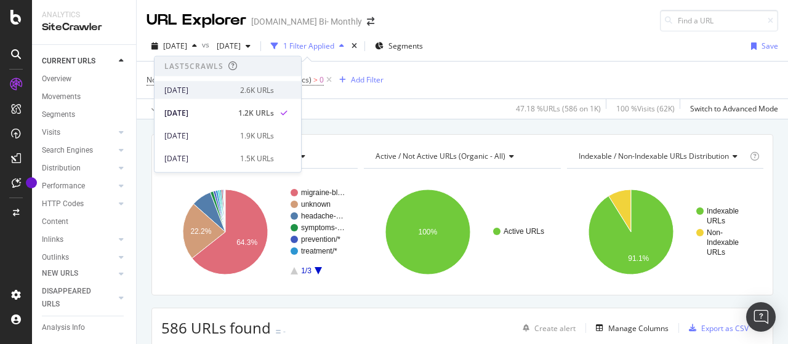
click at [225, 88] on div "[DATE]" at bounding box center [198, 89] width 68 height 11
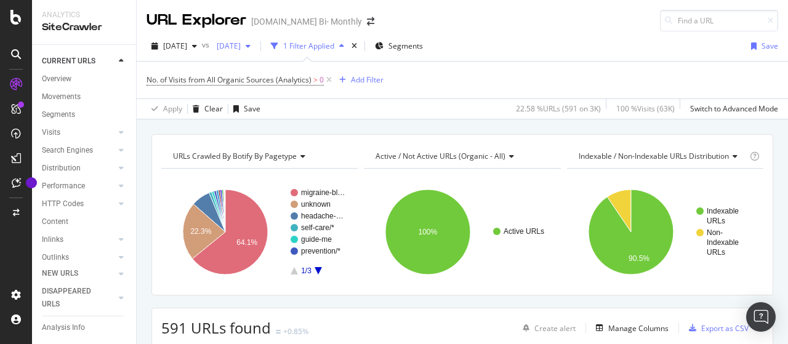
click at [241, 42] on span "[DATE]" at bounding box center [226, 46] width 29 height 10
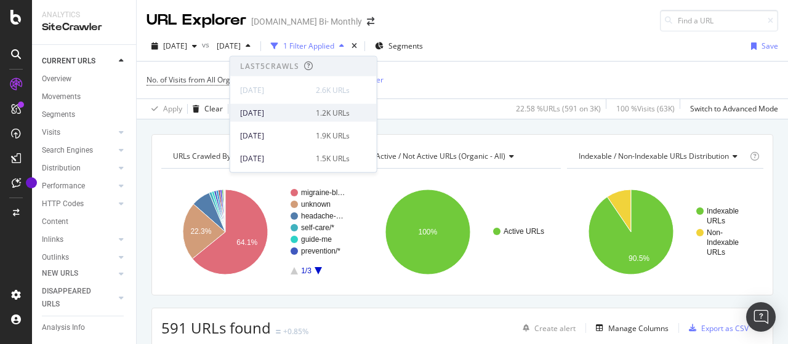
click at [297, 113] on div "[DATE]" at bounding box center [274, 112] width 68 height 11
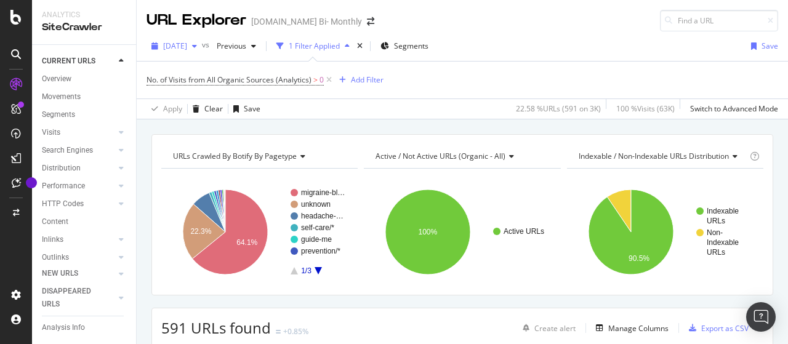
click at [187, 44] on span "[DATE]" at bounding box center [175, 46] width 24 height 10
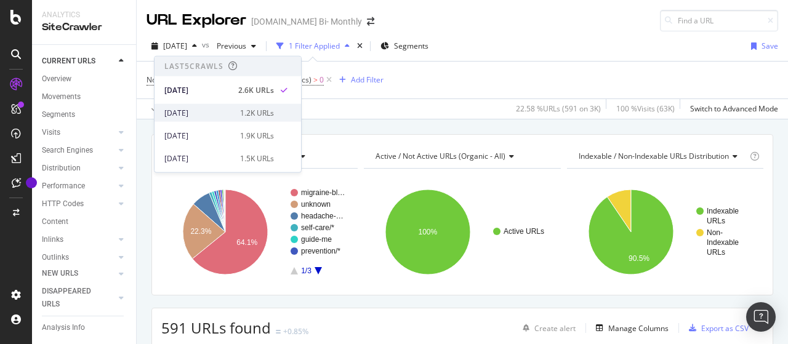
click at [198, 112] on div "[DATE]" at bounding box center [198, 112] width 68 height 11
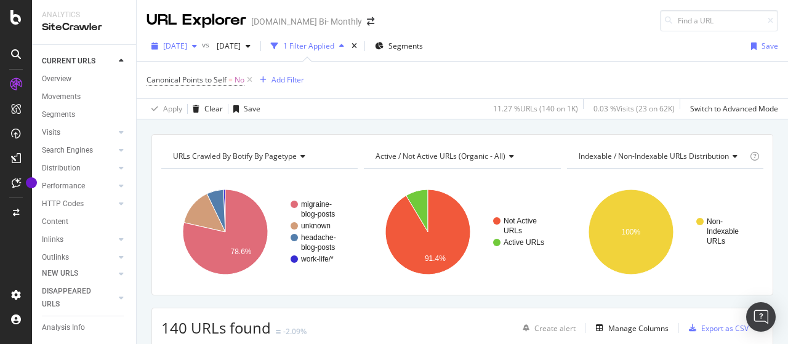
click at [187, 42] on span "[DATE]" at bounding box center [175, 46] width 24 height 10
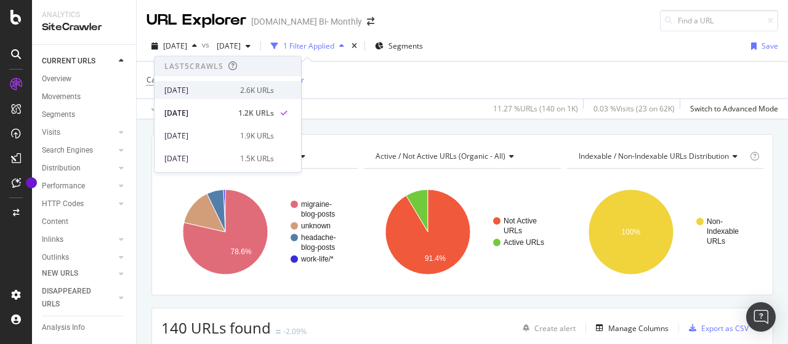
click at [211, 86] on div "[DATE]" at bounding box center [198, 89] width 68 height 11
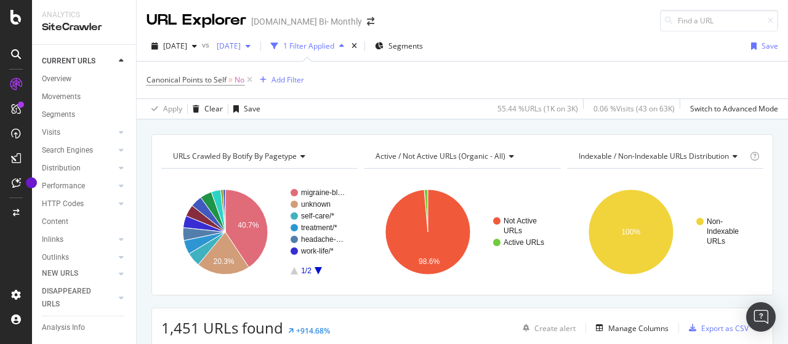
click at [241, 44] on span "[DATE]" at bounding box center [226, 46] width 29 height 10
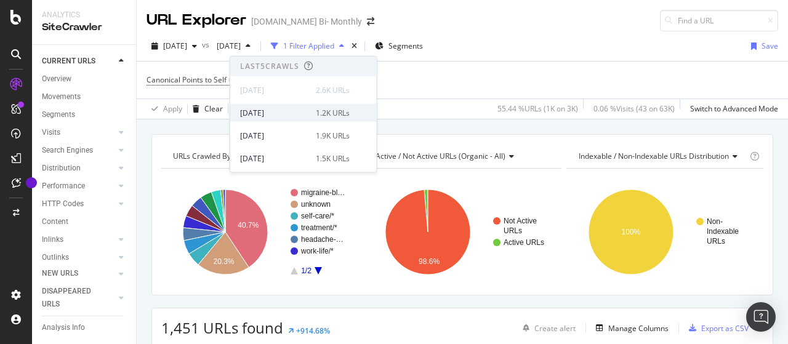
click at [286, 111] on div "[DATE]" at bounding box center [274, 112] width 68 height 11
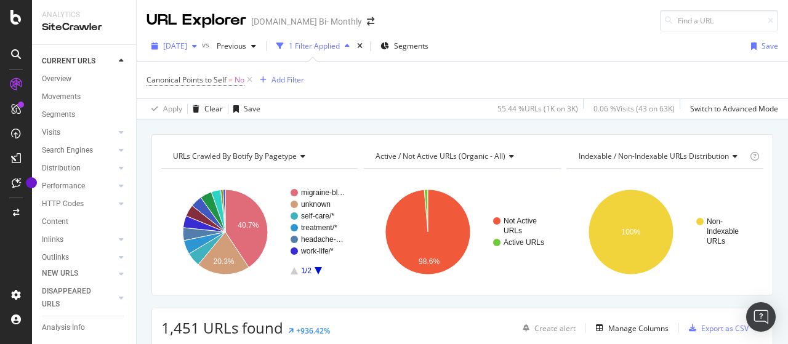
click at [187, 49] on span "[DATE]" at bounding box center [175, 46] width 24 height 10
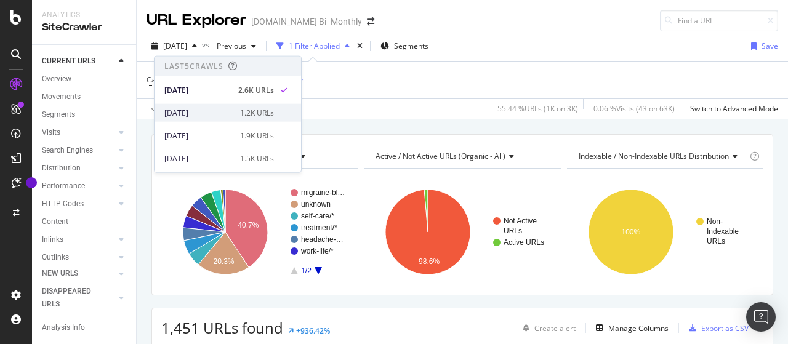
click at [206, 109] on div "[DATE]" at bounding box center [198, 112] width 68 height 11
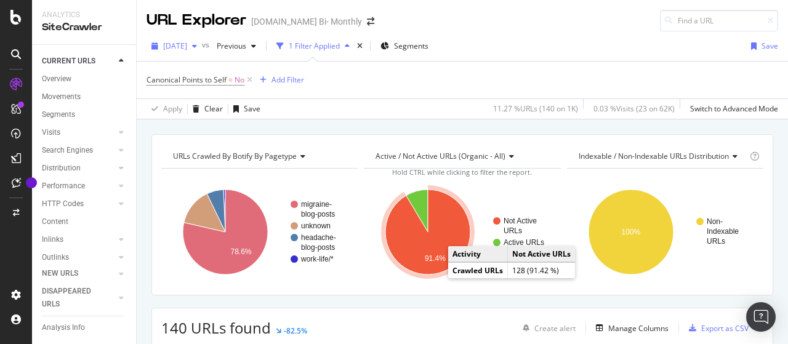
click at [187, 47] on span "[DATE]" at bounding box center [175, 46] width 24 height 10
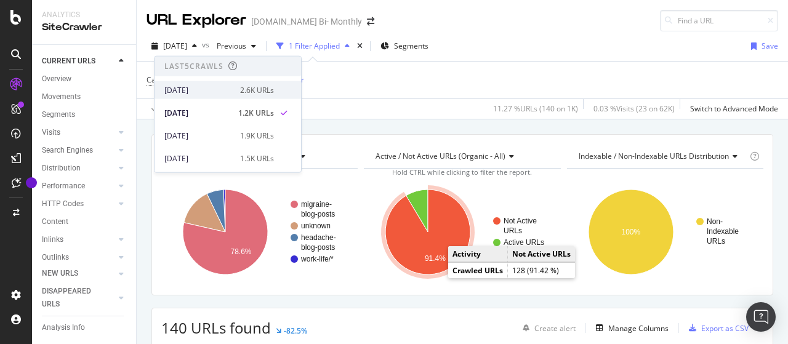
click at [212, 88] on div "[DATE]" at bounding box center [198, 89] width 68 height 11
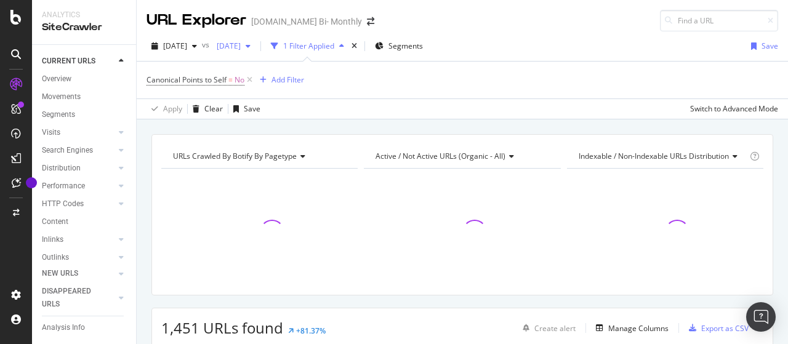
click at [256, 51] on div "[DATE]" at bounding box center [234, 46] width 44 height 18
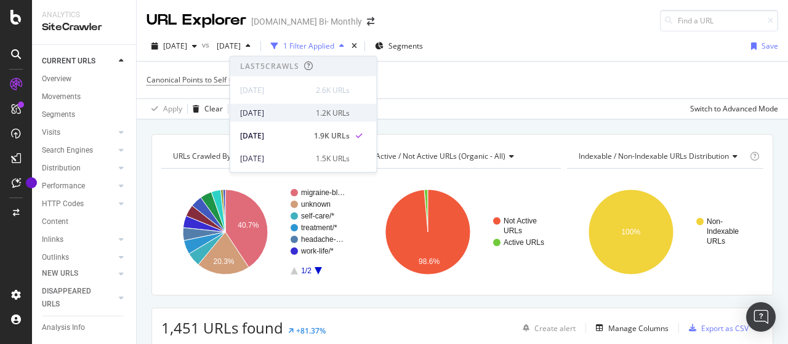
click at [283, 111] on div "[DATE]" at bounding box center [274, 112] width 68 height 11
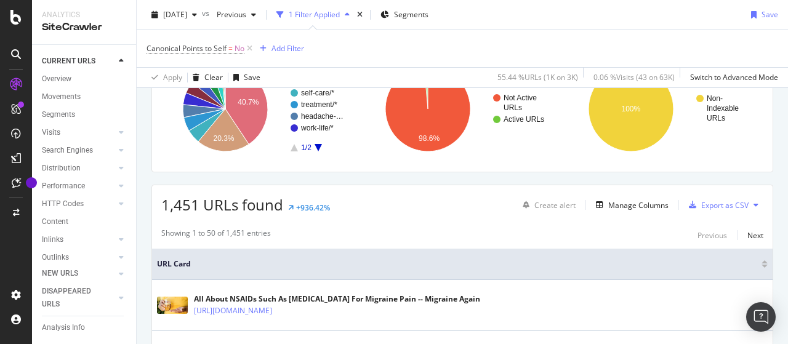
scroll to position [246, 0]
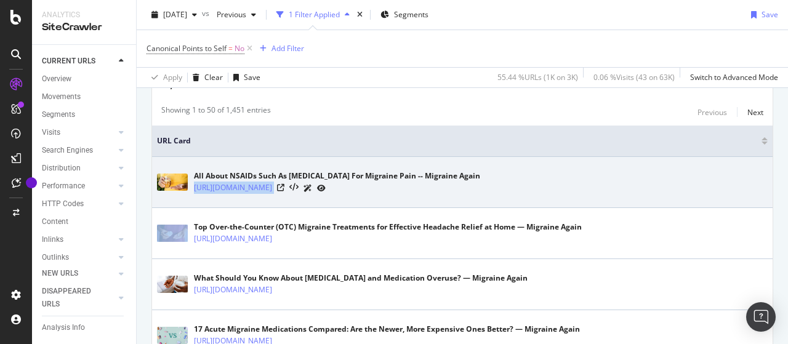
drag, startPoint x: 193, startPoint y: 188, endPoint x: 429, endPoint y: 194, distance: 235.3
click at [429, 194] on div "All About NSAIDs Such As Ibuprofen For Migraine Pain -- Migraine Again https://…" at bounding box center [462, 182] width 611 height 31
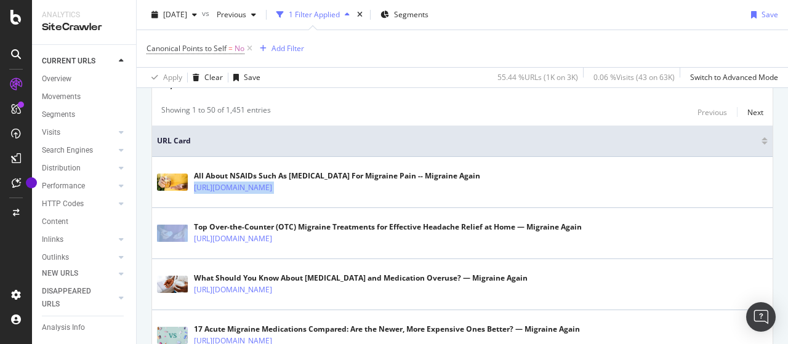
copy tbody "https://www.migraineagain.com/all-about-nsaids-for-migraine-pain/"
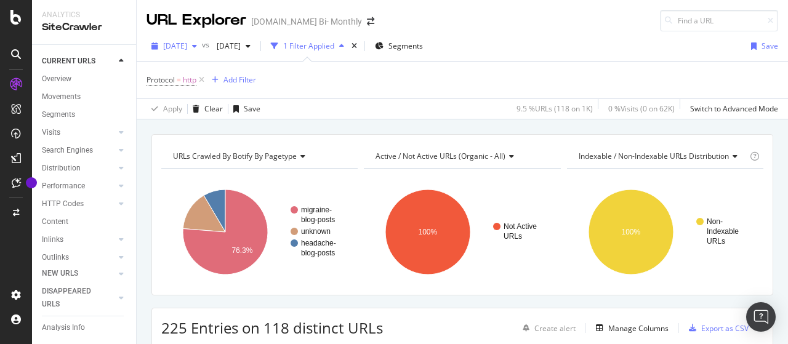
click at [187, 41] on span "[DATE]" at bounding box center [175, 46] width 24 height 10
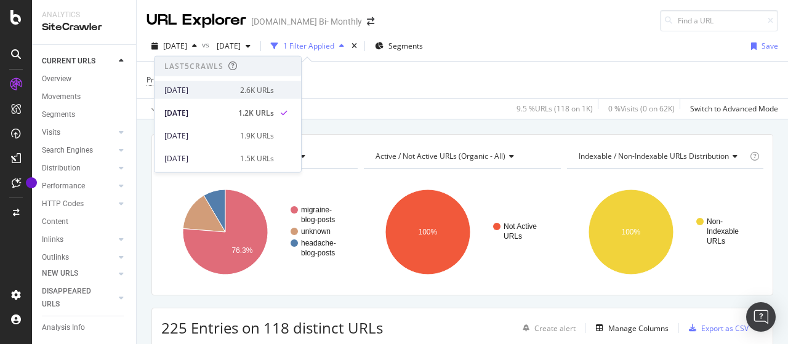
click at [209, 89] on div "[DATE]" at bounding box center [198, 89] width 68 height 11
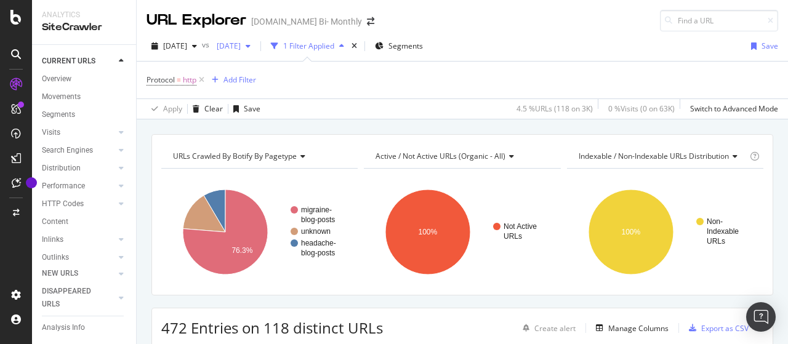
click at [256, 39] on div "[DATE]" at bounding box center [234, 46] width 44 height 18
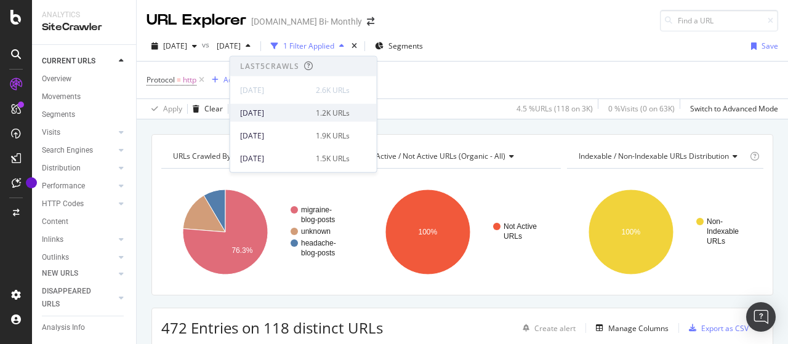
click at [309, 112] on div "[DATE] 1.2K URLs" at bounding box center [295, 112] width 110 height 11
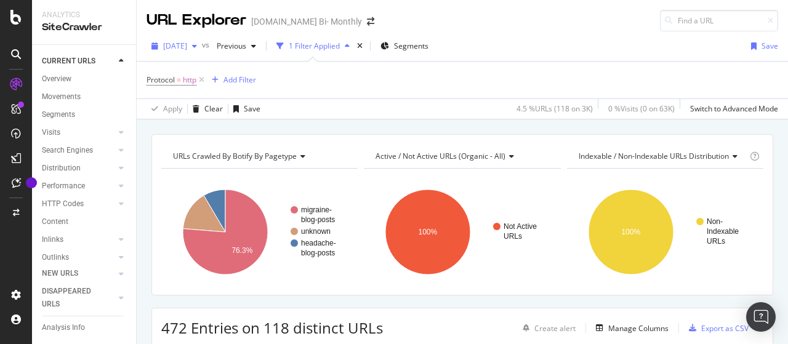
click at [187, 44] on span "[DATE]" at bounding box center [175, 46] width 24 height 10
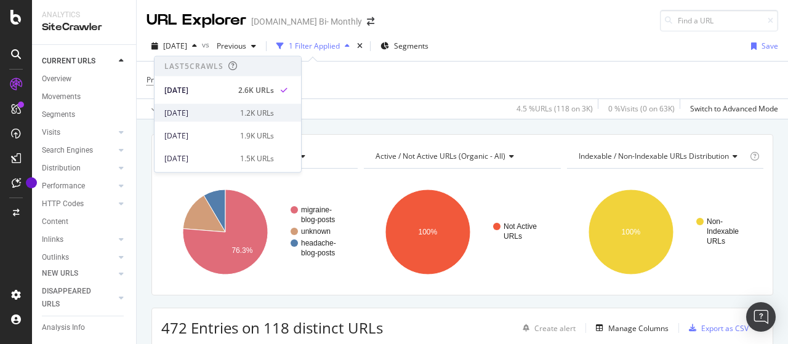
click at [208, 108] on div "[DATE]" at bounding box center [198, 112] width 68 height 11
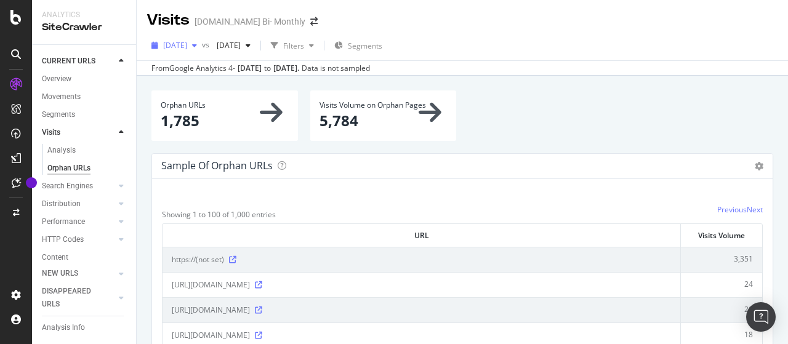
click at [187, 44] on span "[DATE]" at bounding box center [175, 45] width 24 height 10
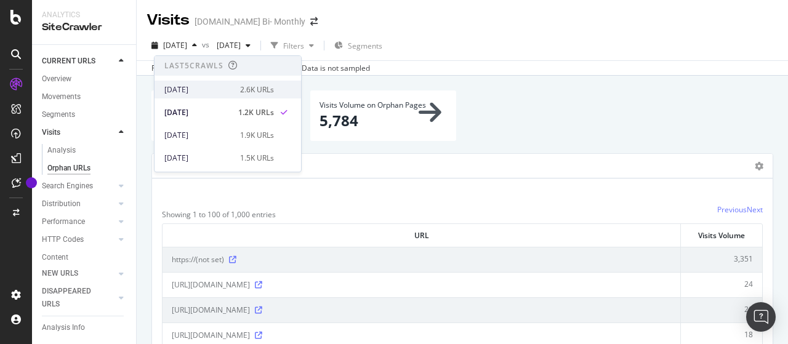
click at [198, 88] on div "[DATE]" at bounding box center [198, 89] width 68 height 11
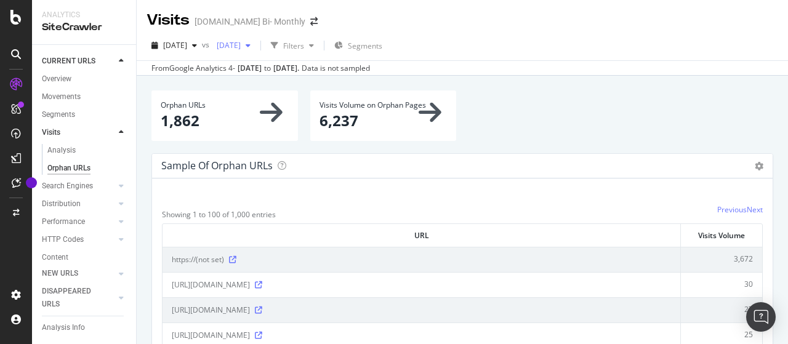
click at [256, 51] on div "[DATE]" at bounding box center [234, 45] width 44 height 18
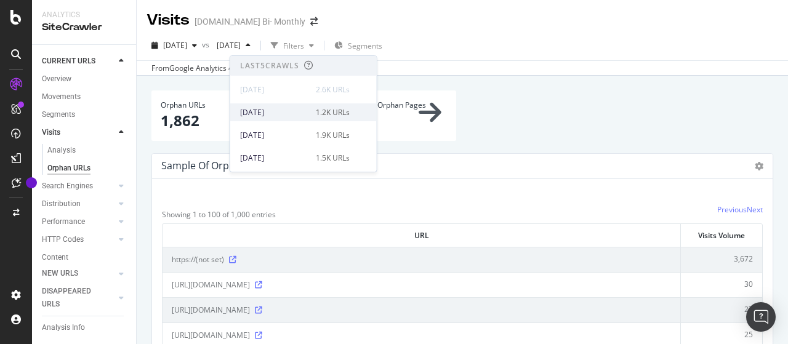
click at [291, 113] on div "[DATE]" at bounding box center [274, 112] width 68 height 11
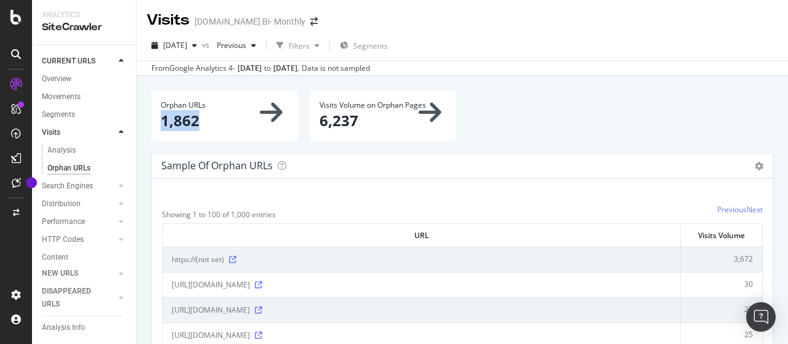
drag, startPoint x: 161, startPoint y: 121, endPoint x: 208, endPoint y: 126, distance: 47.1
click at [208, 126] on p "1,862" at bounding box center [225, 120] width 128 height 21
copy p "1,862"
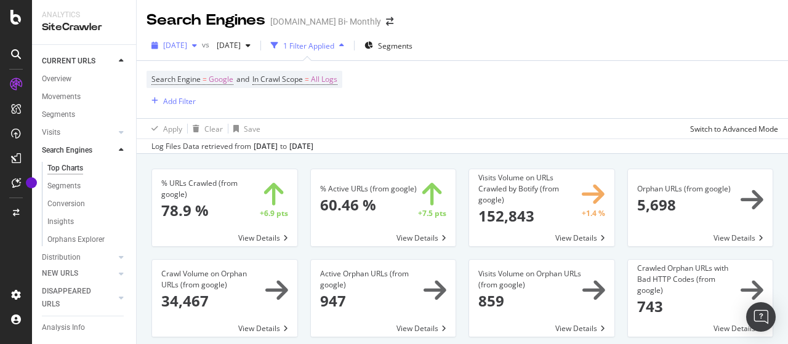
click at [187, 45] on span "[DATE]" at bounding box center [175, 45] width 24 height 10
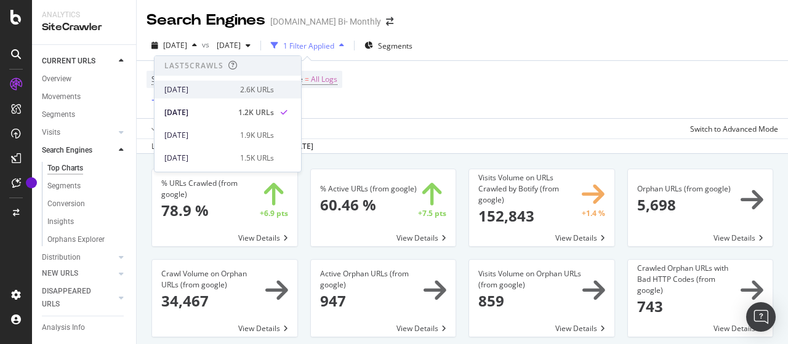
click at [214, 91] on div "[DATE]" at bounding box center [198, 89] width 68 height 11
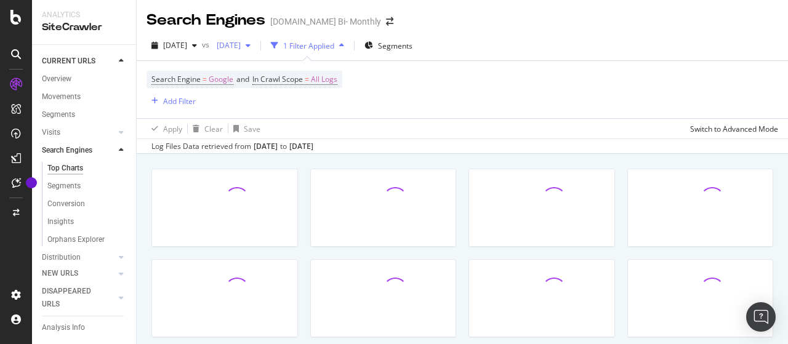
click at [241, 47] on span "[DATE]" at bounding box center [226, 45] width 29 height 10
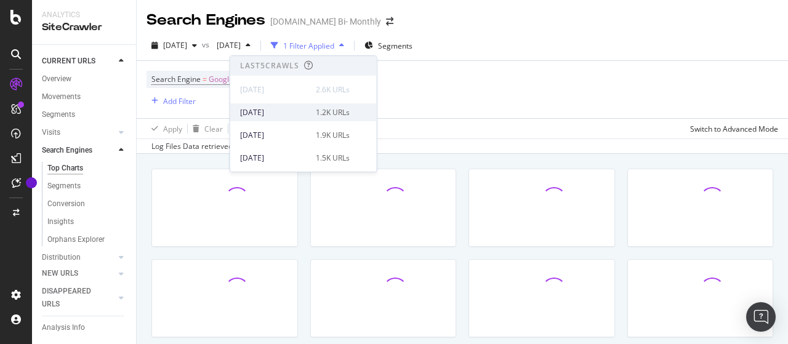
click at [285, 111] on div "[DATE]" at bounding box center [274, 112] width 68 height 11
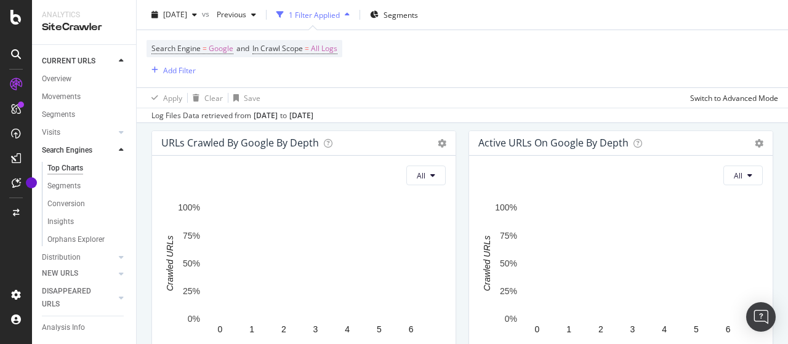
scroll to position [1047, 0]
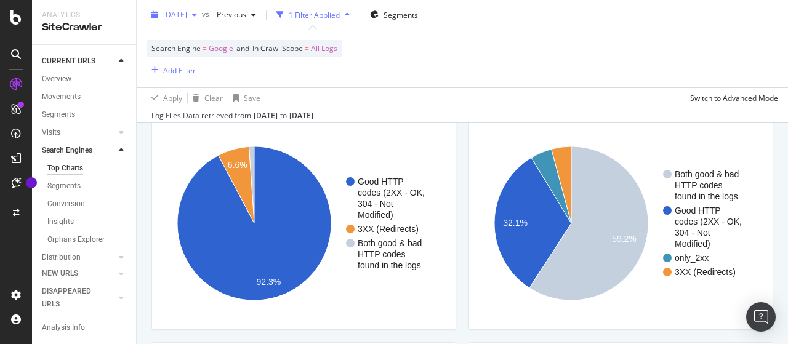
click at [187, 17] on span "[DATE]" at bounding box center [175, 14] width 24 height 10
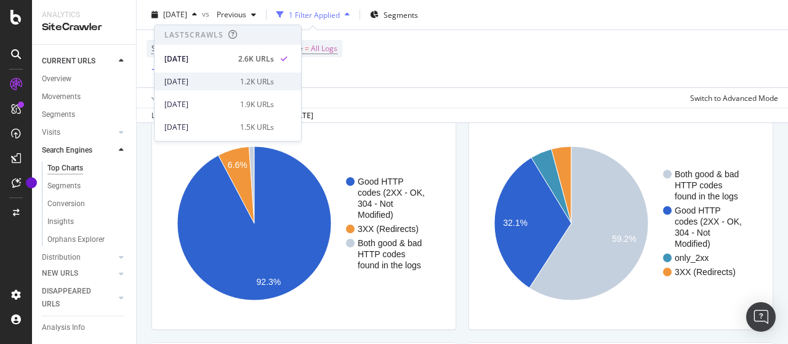
click at [203, 77] on div "[DATE]" at bounding box center [198, 81] width 68 height 11
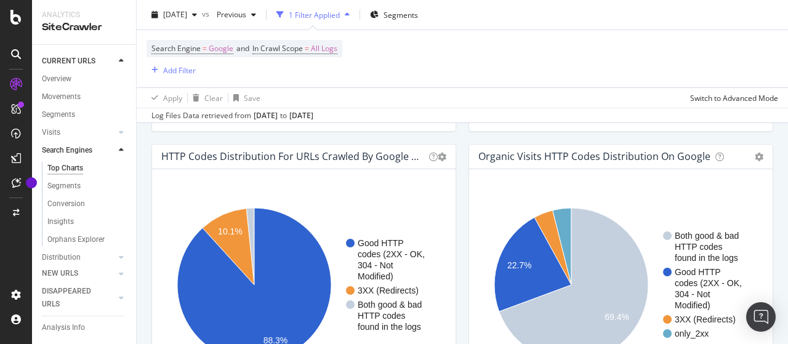
scroll to position [1047, 0]
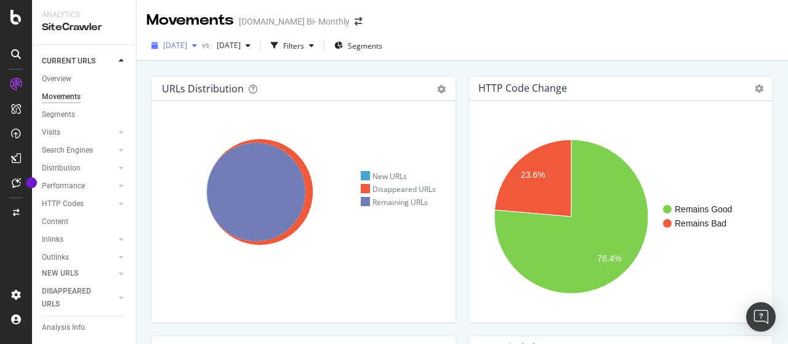
click at [187, 46] on span "[DATE]" at bounding box center [175, 45] width 24 height 10
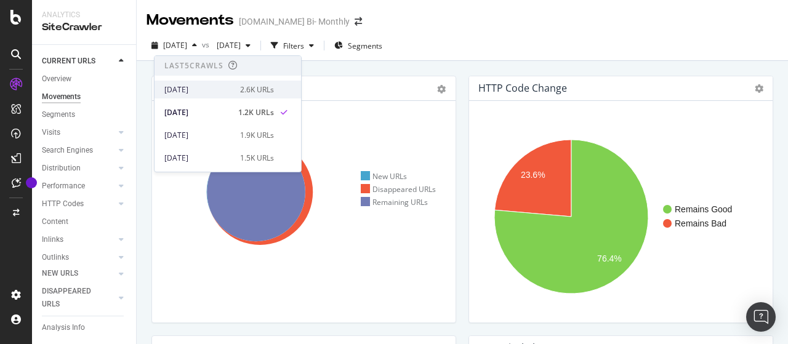
click at [211, 88] on div "[DATE]" at bounding box center [198, 89] width 68 height 11
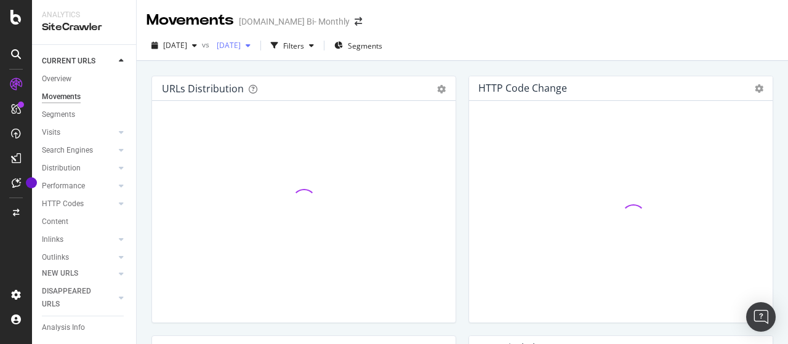
click at [241, 47] on span "[DATE]" at bounding box center [226, 45] width 29 height 10
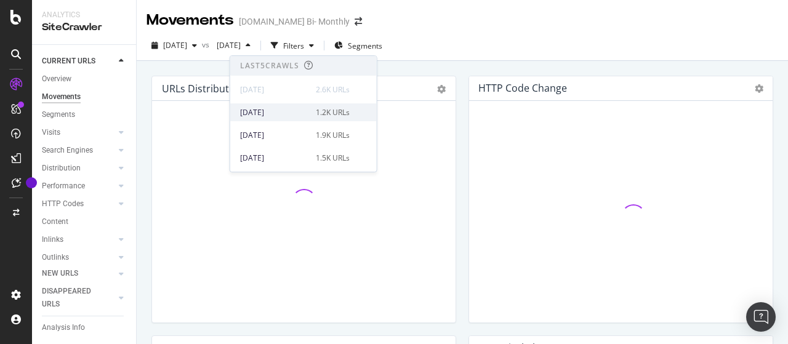
click at [292, 114] on div "[DATE]" at bounding box center [274, 112] width 68 height 11
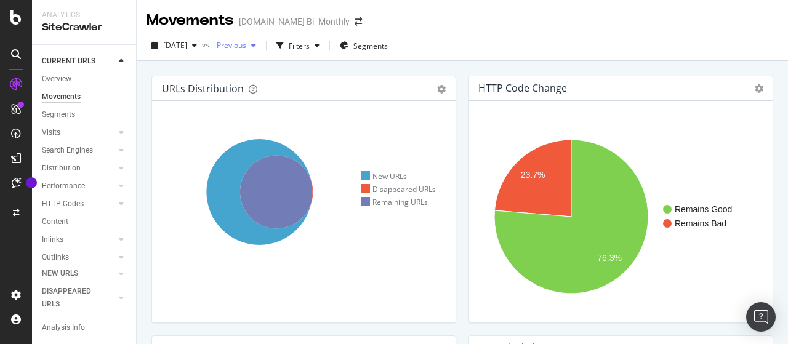
click at [246, 45] on span "Previous" at bounding box center [229, 45] width 34 height 10
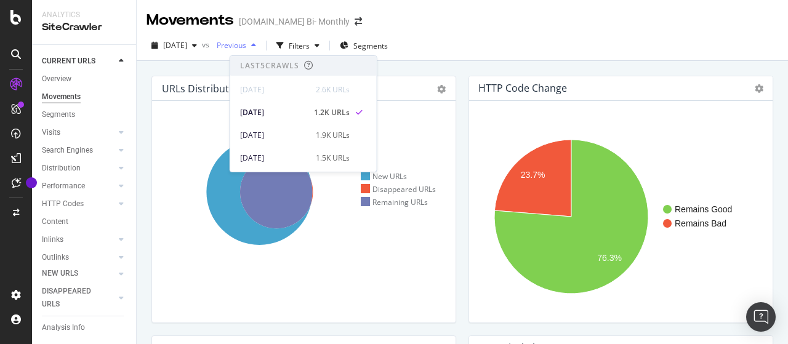
click at [246, 45] on span "Previous" at bounding box center [229, 45] width 34 height 10
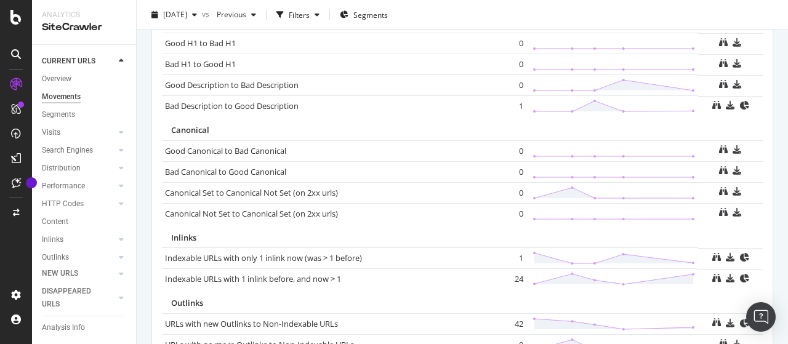
scroll to position [960, 0]
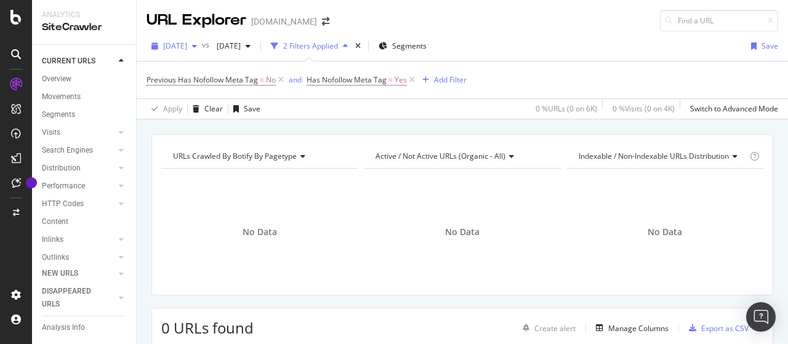
drag, startPoint x: 188, startPoint y: 46, endPoint x: 187, endPoint y: 53, distance: 7.6
click at [187, 46] on span "[DATE]" at bounding box center [175, 46] width 24 height 10
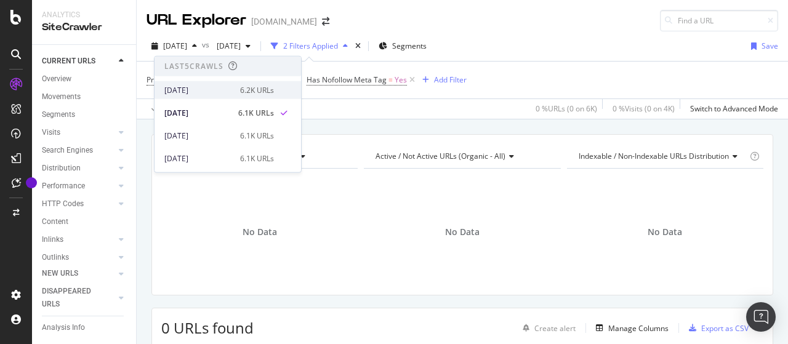
click at [208, 87] on div "[DATE]" at bounding box center [198, 89] width 68 height 11
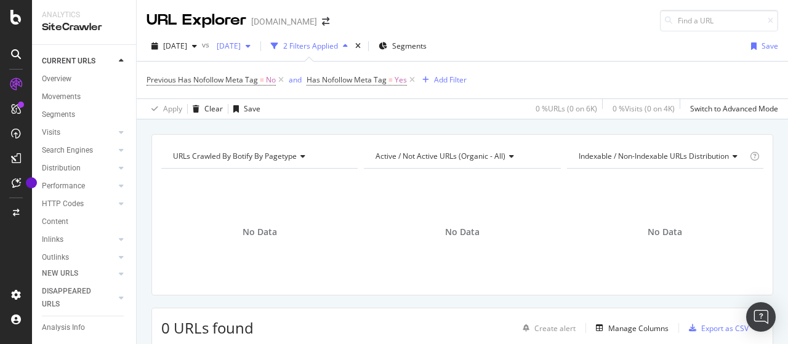
click at [241, 42] on span "[DATE]" at bounding box center [226, 46] width 29 height 10
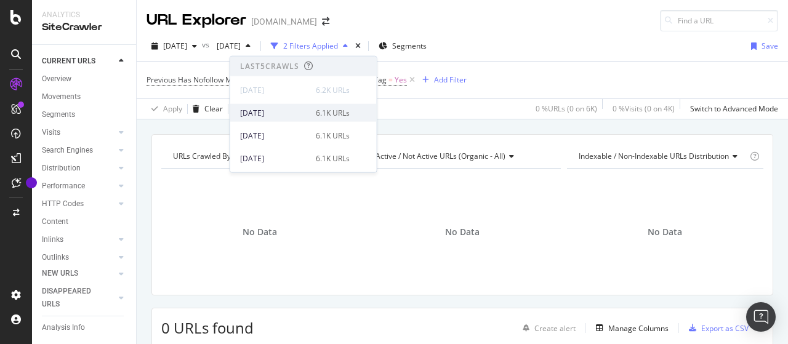
click at [271, 111] on div "[DATE]" at bounding box center [274, 112] width 68 height 11
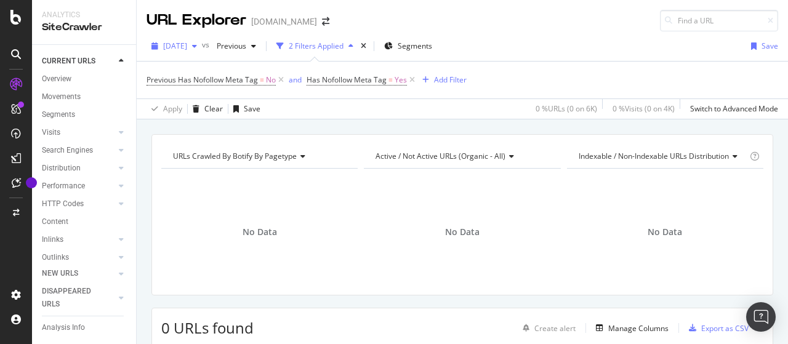
click at [197, 50] on div "[DATE]" at bounding box center [174, 46] width 55 height 18
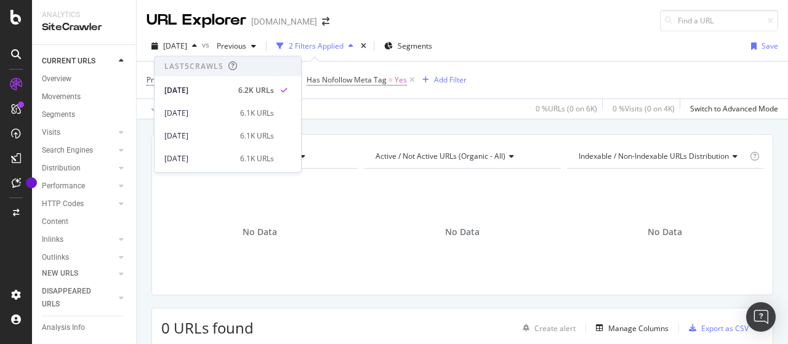
click at [220, 103] on div "2025 Sep. 22nd 6.1K URLs" at bounding box center [228, 110] width 147 height 23
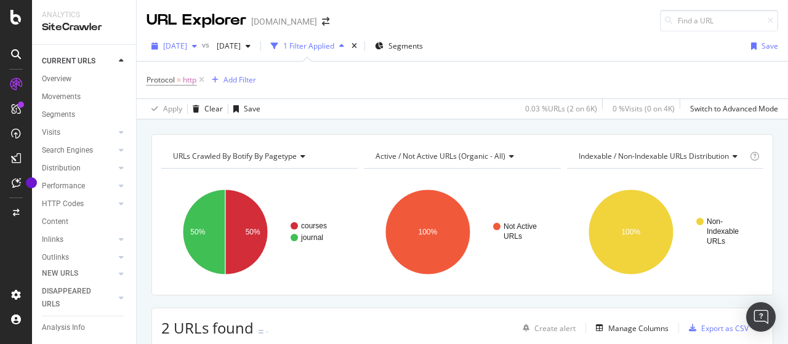
click at [187, 49] on span "[DATE]" at bounding box center [175, 46] width 24 height 10
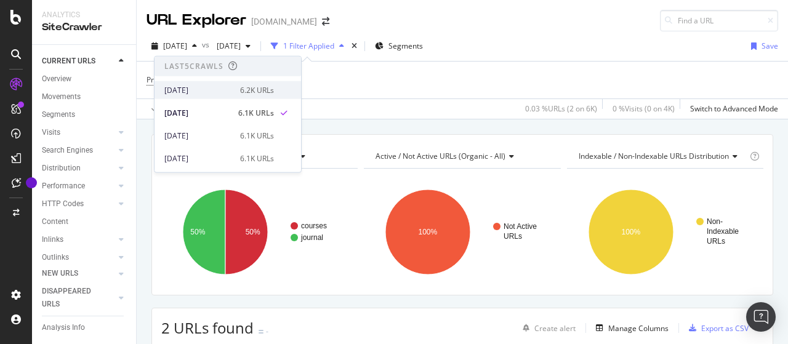
click at [205, 91] on div "[DATE]" at bounding box center [198, 89] width 68 height 11
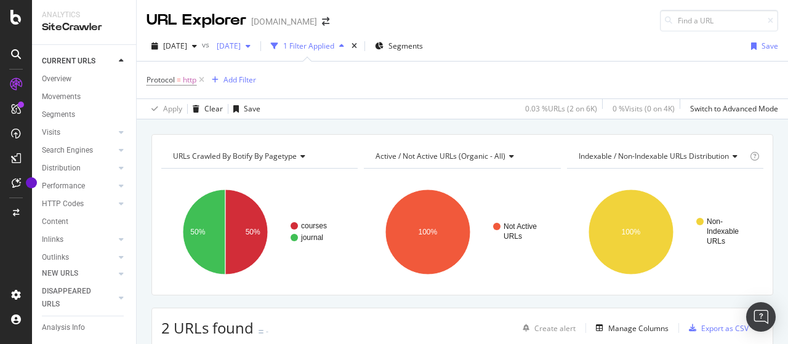
click at [256, 52] on div "[DATE]" at bounding box center [234, 46] width 44 height 18
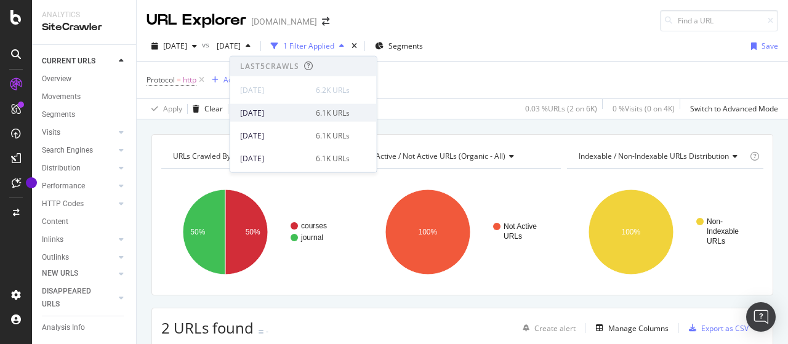
click at [286, 113] on div "[DATE]" at bounding box center [274, 112] width 68 height 11
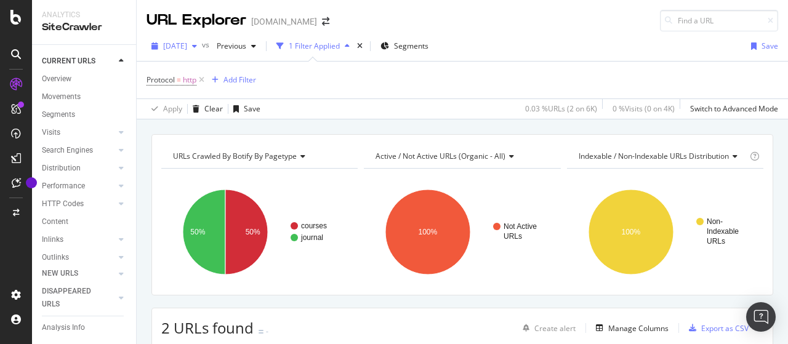
click at [187, 42] on span "[DATE]" at bounding box center [175, 46] width 24 height 10
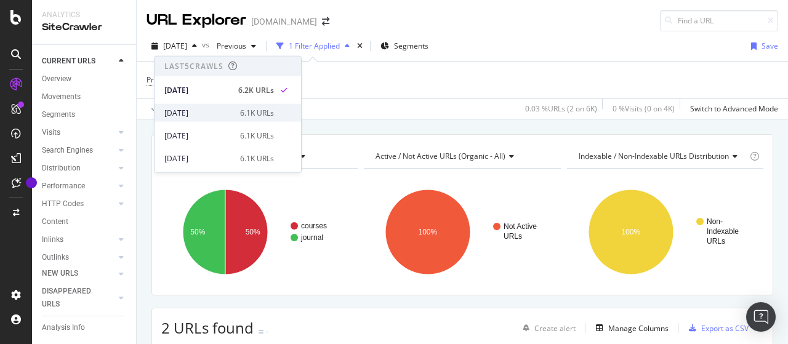
click at [199, 107] on div "[DATE]" at bounding box center [198, 112] width 68 height 11
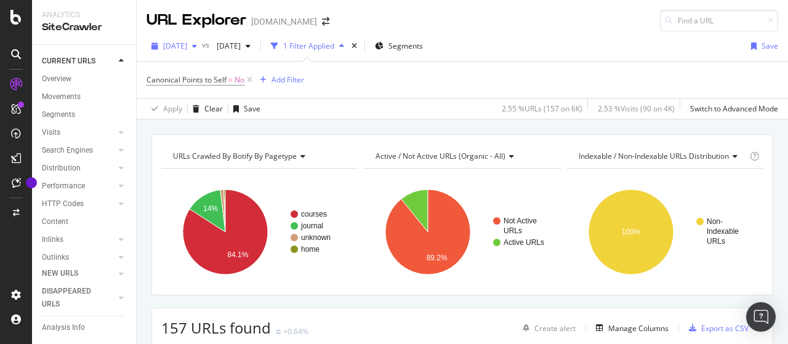
click at [182, 46] on span "[DATE]" at bounding box center [175, 46] width 24 height 10
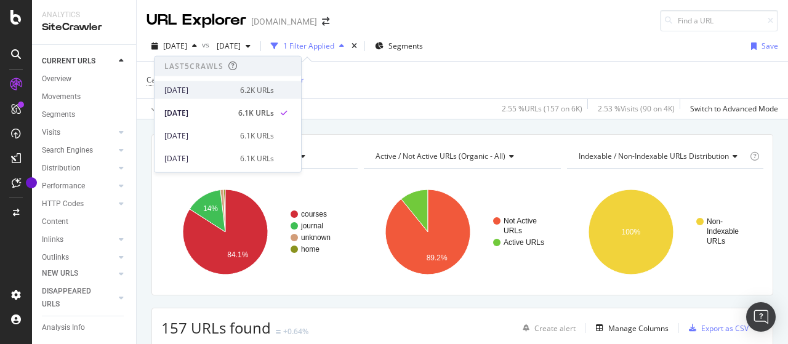
click at [211, 87] on div "[DATE]" at bounding box center [198, 89] width 68 height 11
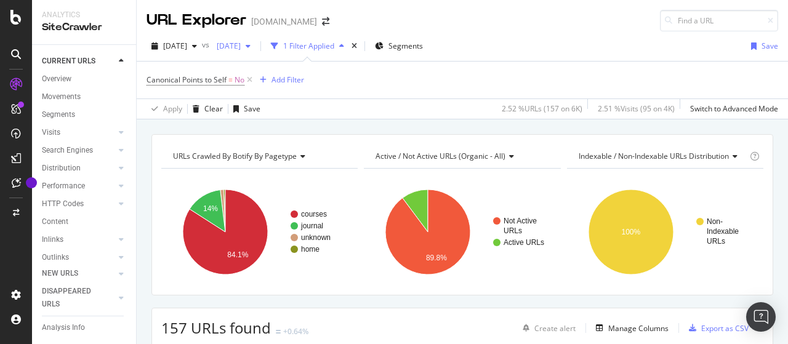
click at [256, 41] on div "[DATE]" at bounding box center [234, 46] width 44 height 18
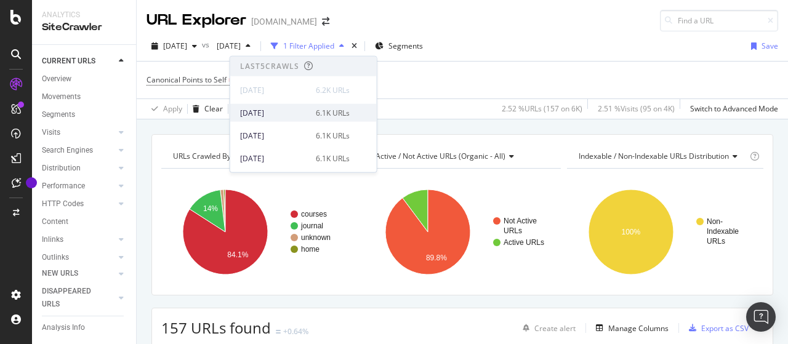
click at [303, 110] on div "[DATE]" at bounding box center [274, 112] width 68 height 11
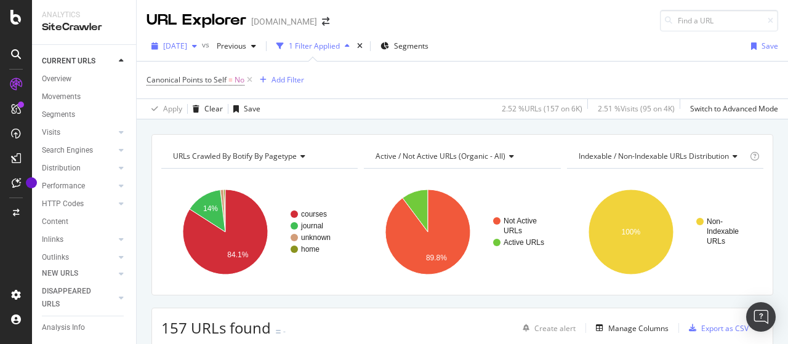
click at [187, 47] on span "[DATE]" at bounding box center [175, 46] width 24 height 10
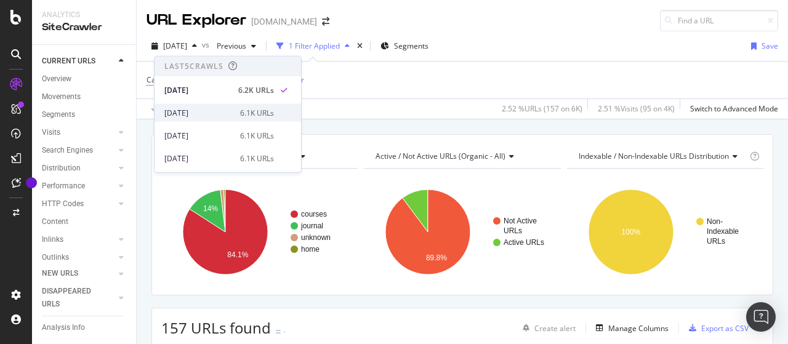
click at [203, 108] on div "[DATE]" at bounding box center [198, 112] width 68 height 11
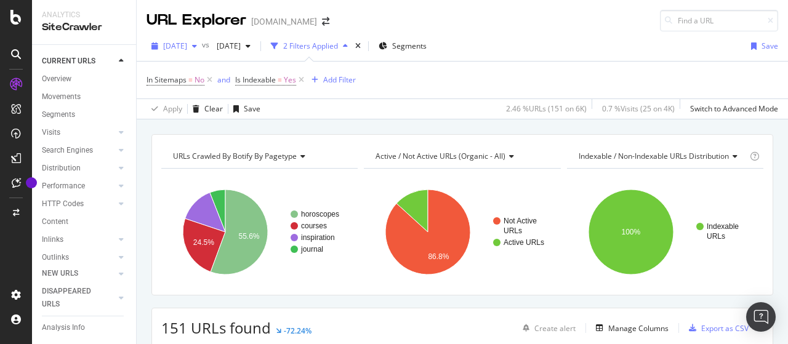
click at [187, 45] on span "[DATE]" at bounding box center [175, 46] width 24 height 10
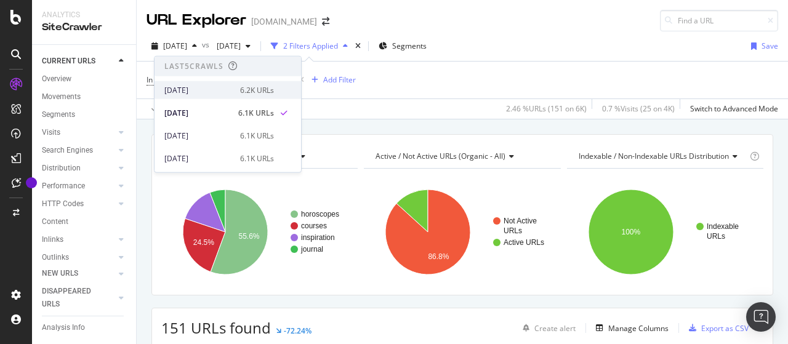
click at [200, 87] on div "[DATE]" at bounding box center [198, 89] width 68 height 11
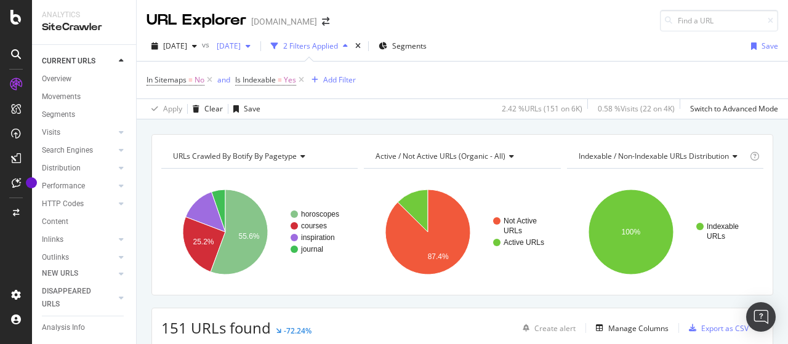
click at [241, 48] on span "[DATE]" at bounding box center [226, 46] width 29 height 10
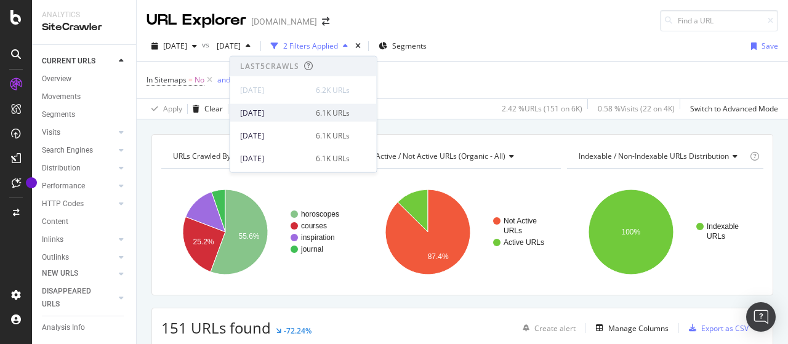
click at [270, 113] on div "[DATE]" at bounding box center [274, 112] width 68 height 11
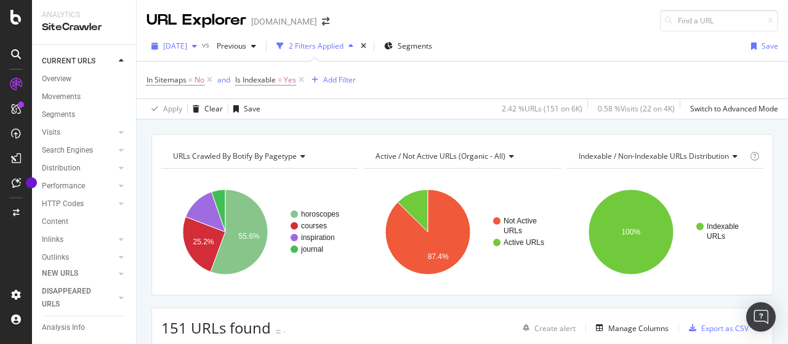
click at [187, 46] on span "[DATE]" at bounding box center [175, 46] width 24 height 10
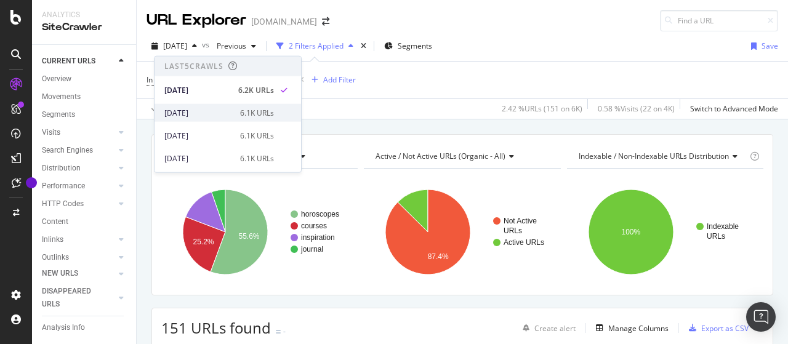
click at [211, 113] on div "[DATE]" at bounding box center [198, 112] width 68 height 11
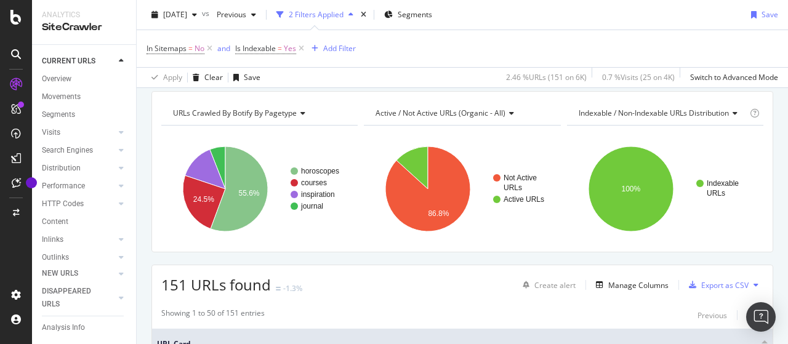
scroll to position [62, 0]
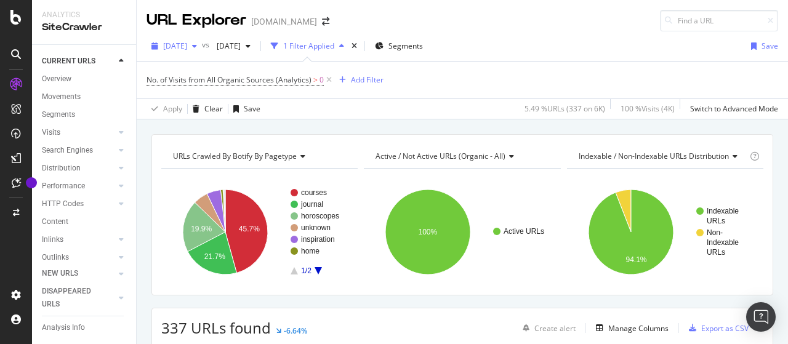
click at [187, 47] on span "[DATE]" at bounding box center [175, 46] width 24 height 10
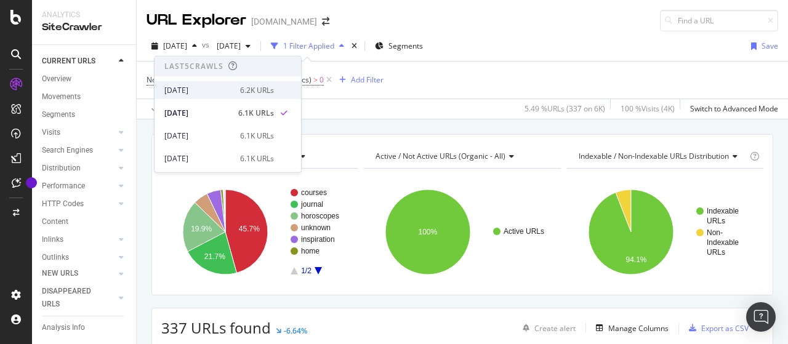
click at [204, 84] on div "[DATE]" at bounding box center [198, 89] width 68 height 11
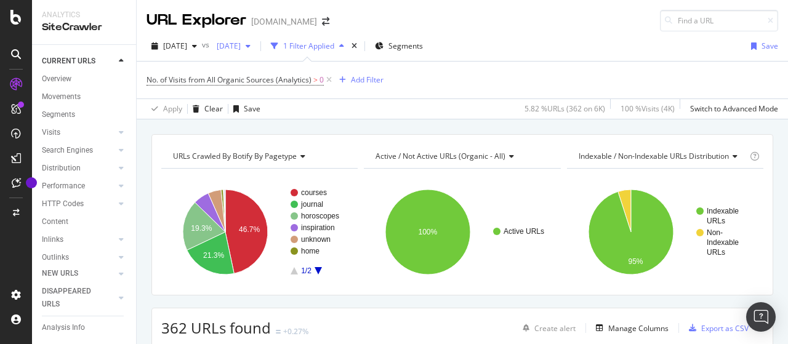
click at [241, 46] on span "[DATE]" at bounding box center [226, 46] width 29 height 10
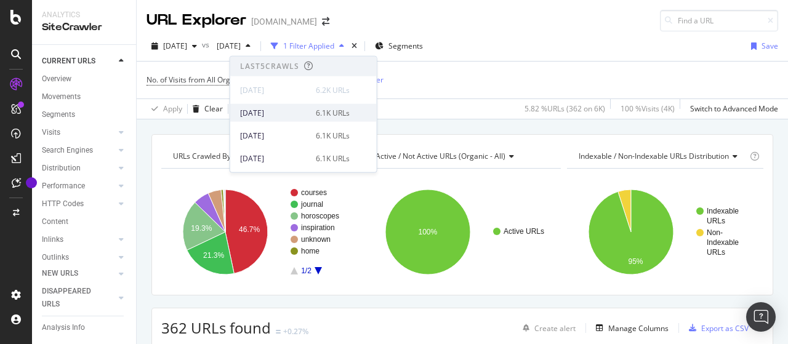
click at [281, 113] on div "[DATE]" at bounding box center [274, 112] width 68 height 11
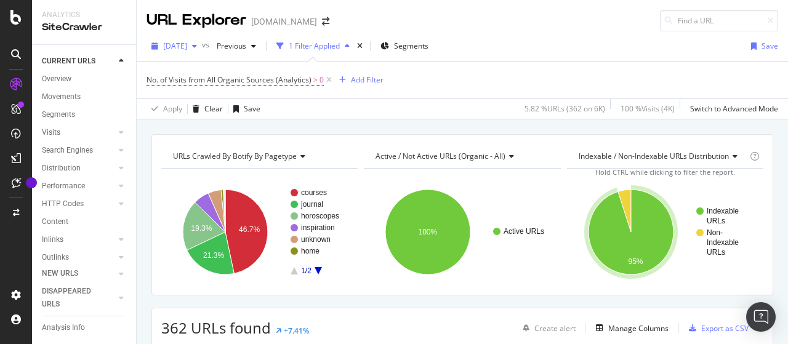
click at [187, 44] on span "[DATE]" at bounding box center [175, 46] width 24 height 10
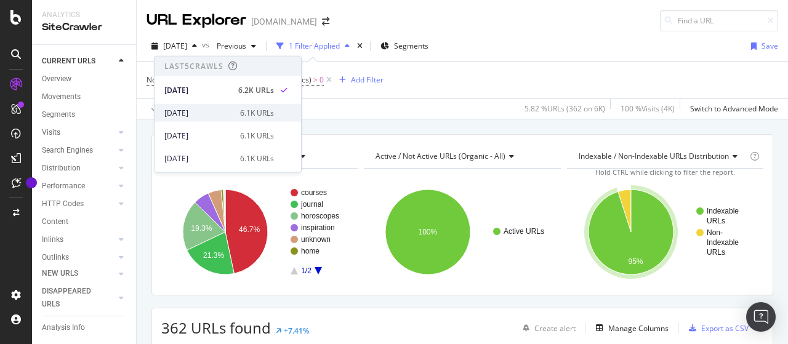
click at [223, 111] on div "[DATE]" at bounding box center [198, 112] width 68 height 11
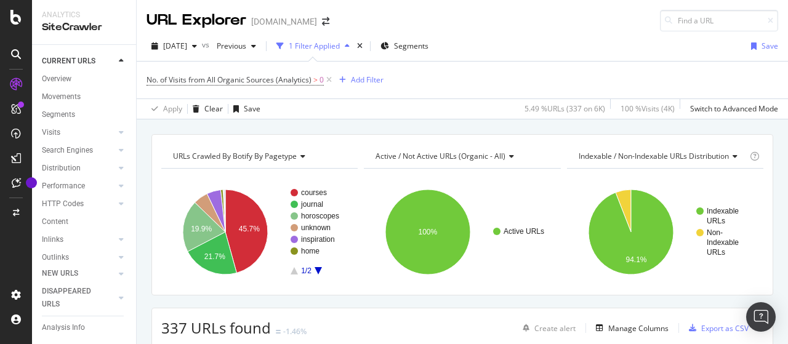
scroll to position [62, 0]
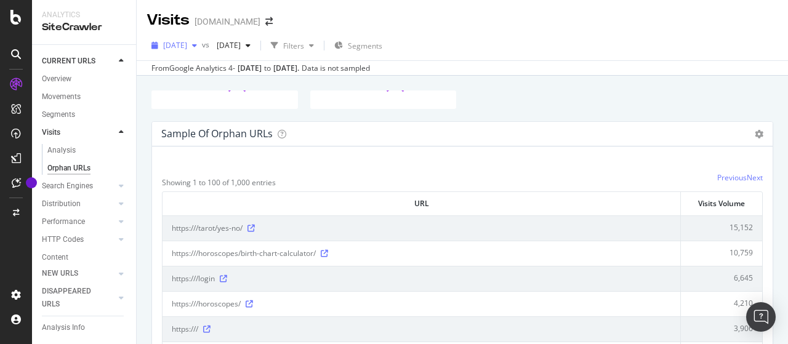
click at [187, 40] on span "[DATE]" at bounding box center [175, 45] width 24 height 10
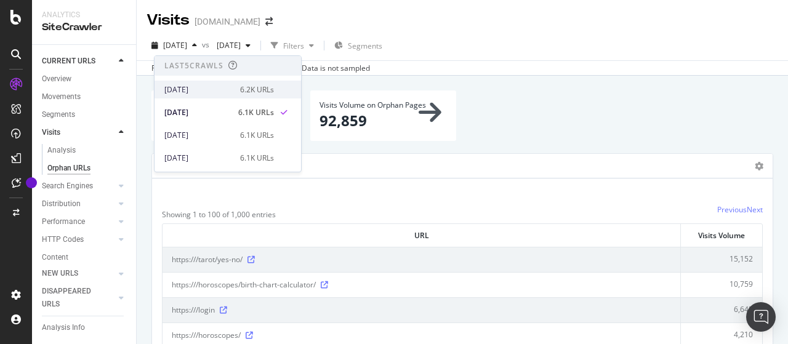
click at [205, 86] on div "[DATE]" at bounding box center [198, 89] width 68 height 11
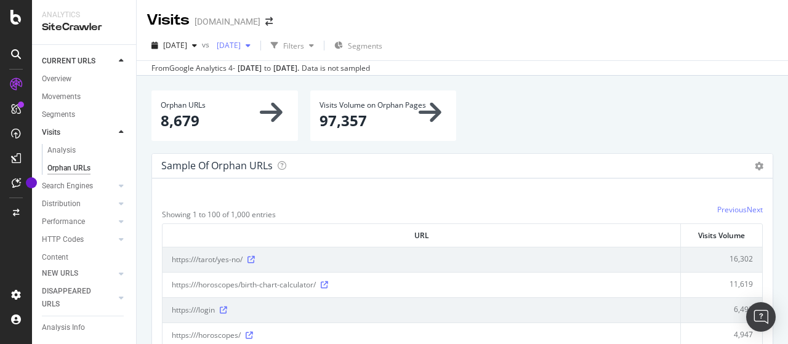
click at [256, 50] on div "[DATE]" at bounding box center [234, 45] width 44 height 18
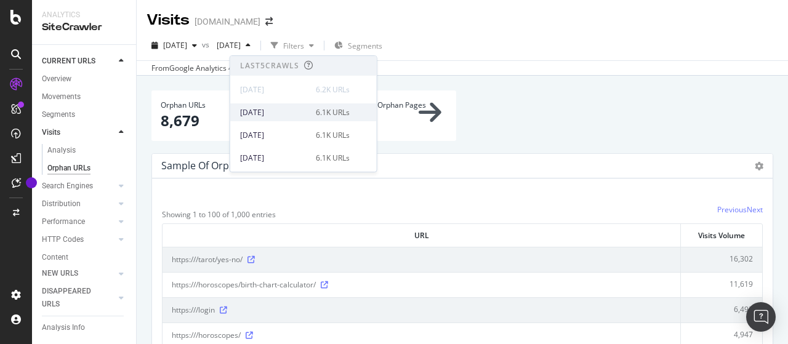
click at [281, 111] on div "[DATE]" at bounding box center [274, 112] width 68 height 11
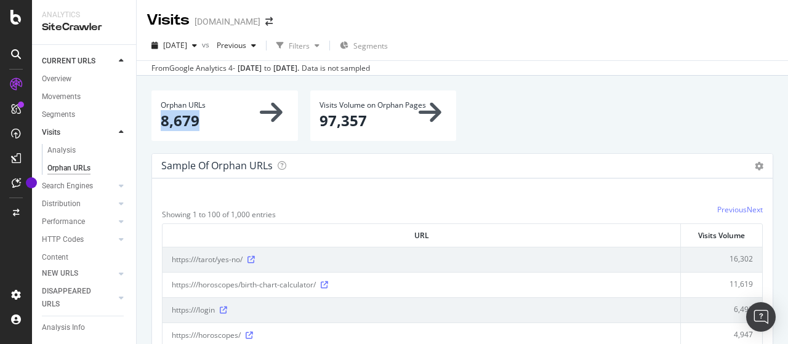
drag, startPoint x: 157, startPoint y: 120, endPoint x: 199, endPoint y: 122, distance: 41.9
click at [199, 122] on div "Orphan URLs 8,679" at bounding box center [224, 116] width 147 height 50
copy p "8,679"
click at [202, 46] on div "button" at bounding box center [194, 45] width 15 height 7
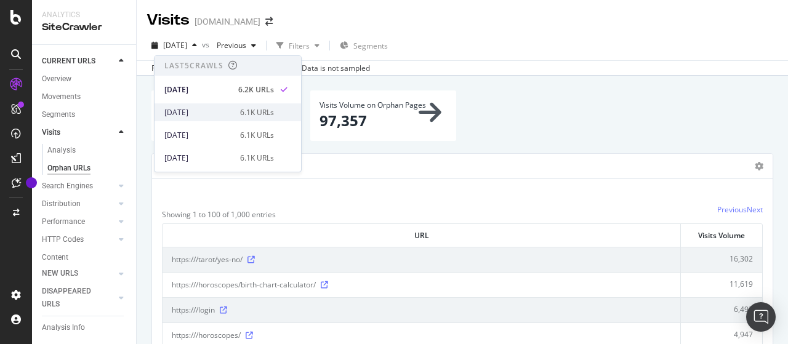
click at [192, 109] on div "[DATE]" at bounding box center [198, 112] width 68 height 11
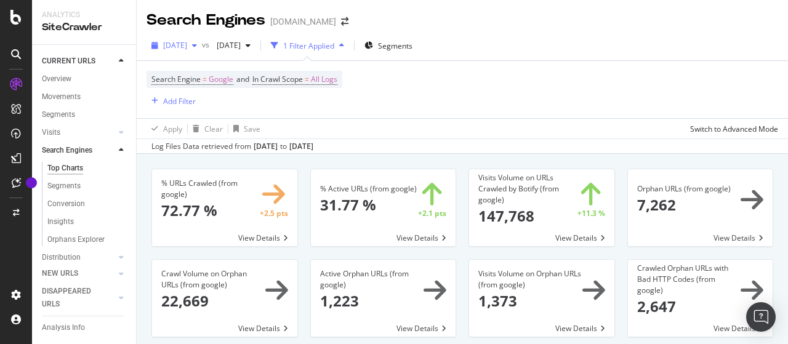
click at [187, 42] on span "[DATE]" at bounding box center [175, 45] width 24 height 10
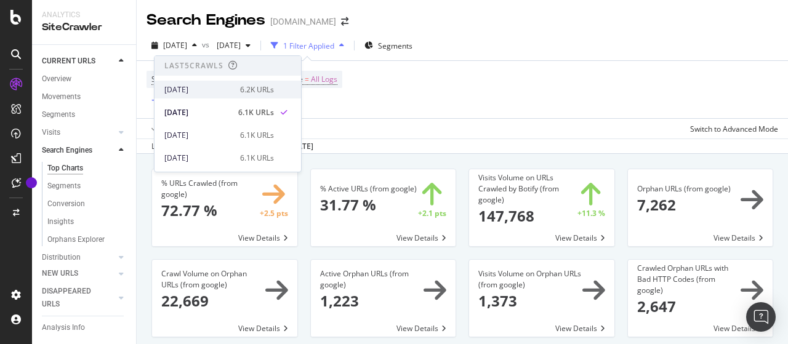
click at [217, 87] on div "[DATE]" at bounding box center [198, 89] width 68 height 11
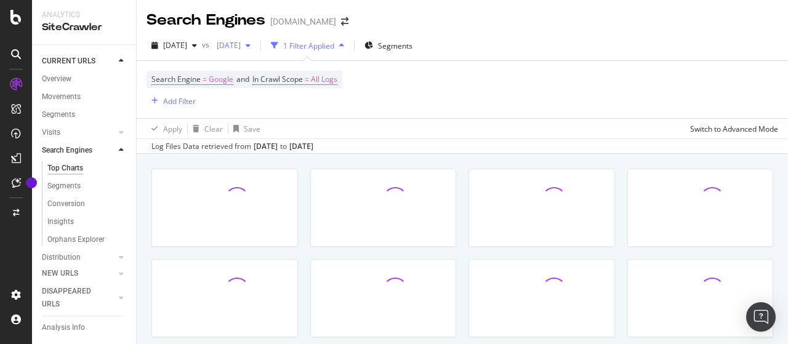
click at [241, 47] on span "[DATE]" at bounding box center [226, 45] width 29 height 10
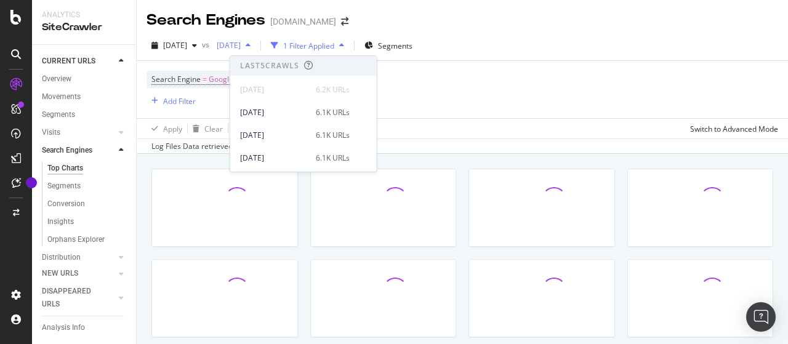
click at [241, 44] on span "[DATE]" at bounding box center [226, 45] width 29 height 10
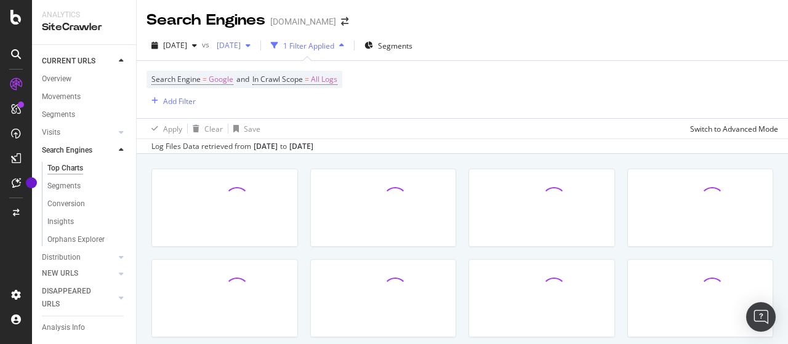
click at [256, 50] on div "[DATE]" at bounding box center [234, 45] width 44 height 18
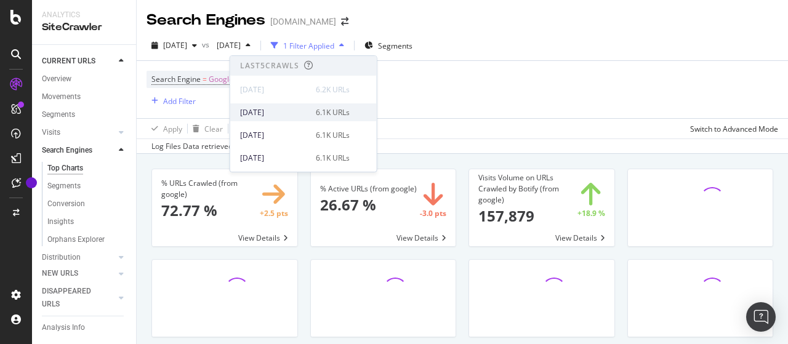
click at [298, 113] on div "[DATE]" at bounding box center [274, 112] width 68 height 11
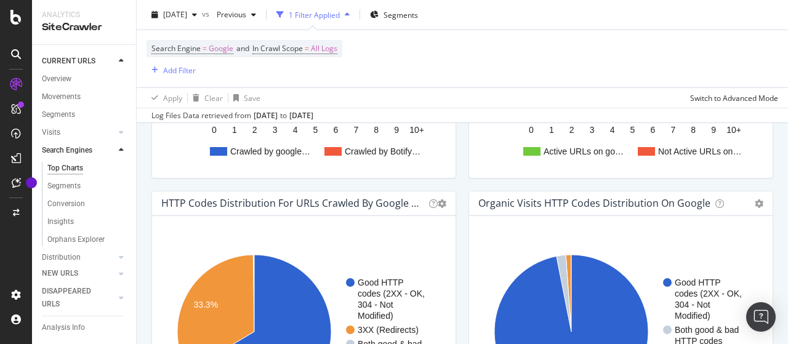
scroll to position [1109, 0]
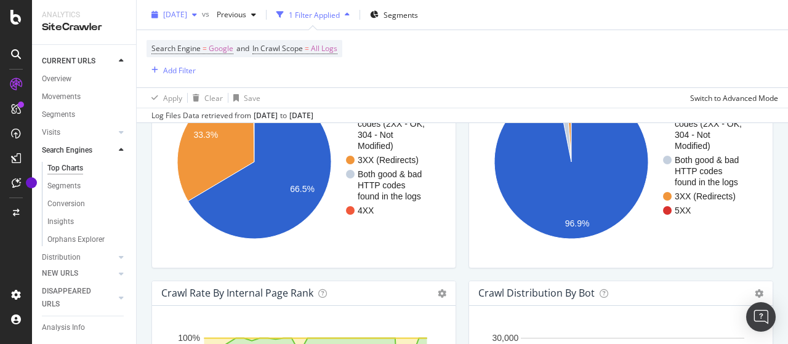
click at [186, 9] on span "[DATE]" at bounding box center [175, 14] width 24 height 10
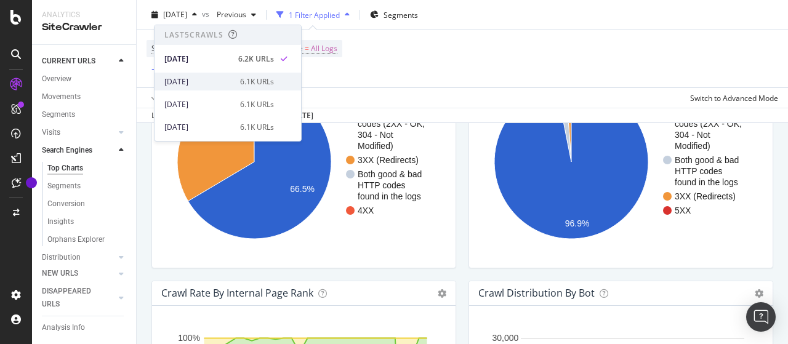
click at [203, 77] on div "[DATE]" at bounding box center [198, 81] width 68 height 11
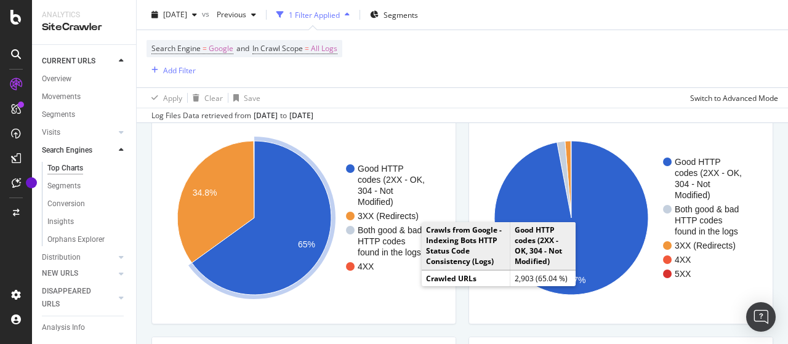
scroll to position [1109, 0]
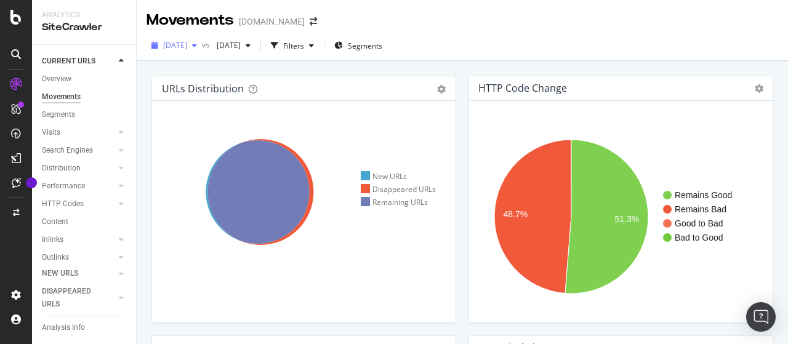
click at [187, 46] on span "[DATE]" at bounding box center [175, 45] width 24 height 10
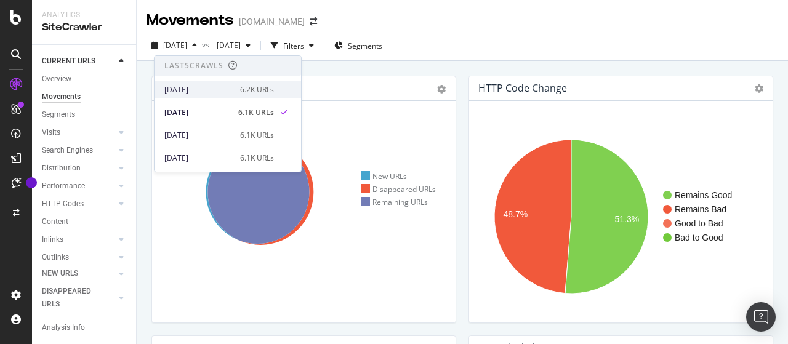
click at [229, 88] on div "[DATE] 6.2K URLs" at bounding box center [219, 89] width 110 height 11
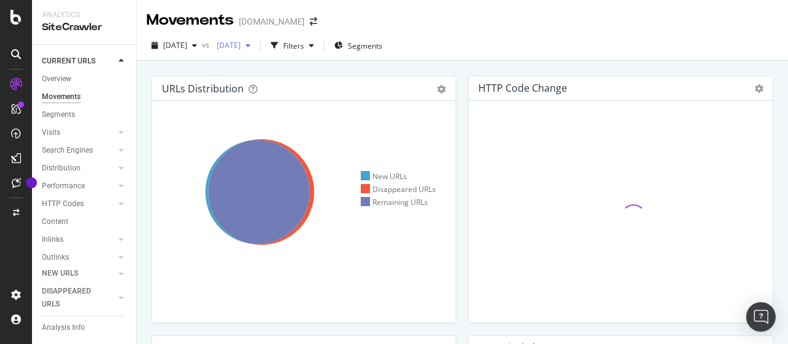
click at [241, 46] on span "[DATE]" at bounding box center [226, 45] width 29 height 10
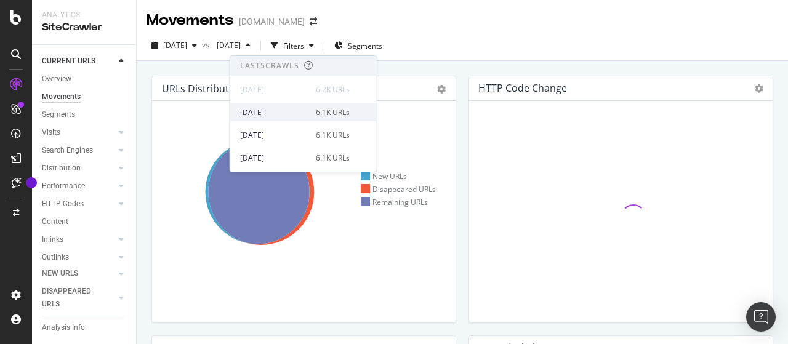
click at [288, 113] on div "[DATE]" at bounding box center [274, 112] width 68 height 11
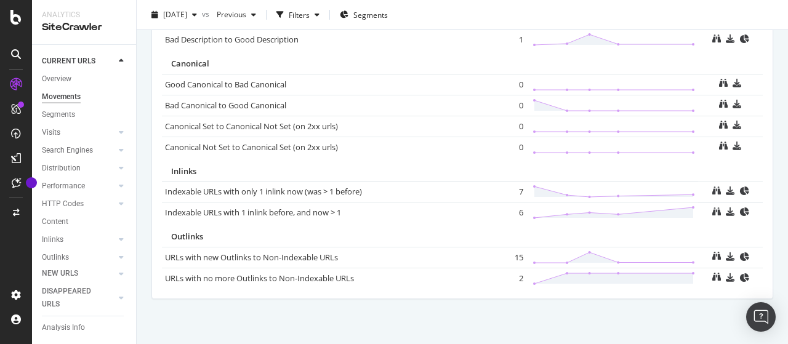
scroll to position [960, 0]
